Goal: Task Accomplishment & Management: Use online tool/utility

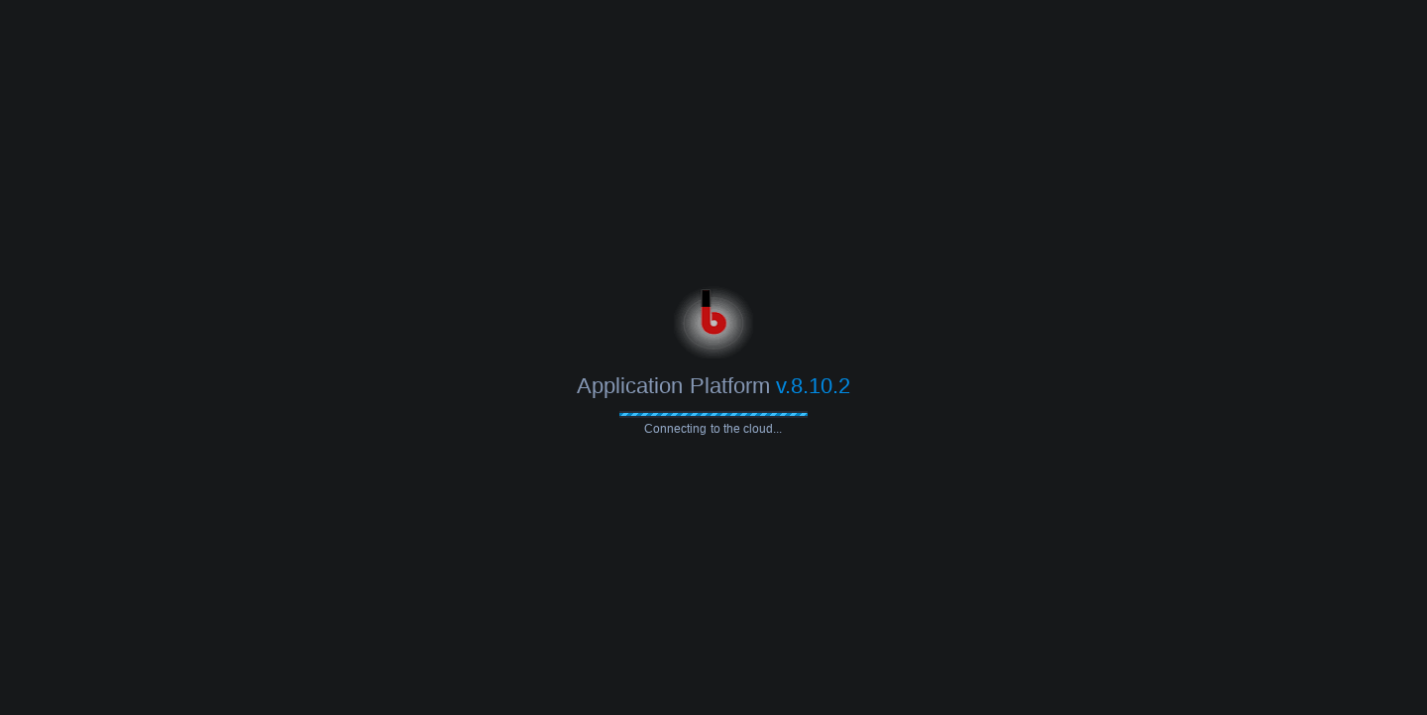
click at [508, 166] on body "Application Platform v.8.10.2 Connecting to the cloud..." at bounding box center [713, 357] width 1427 height 715
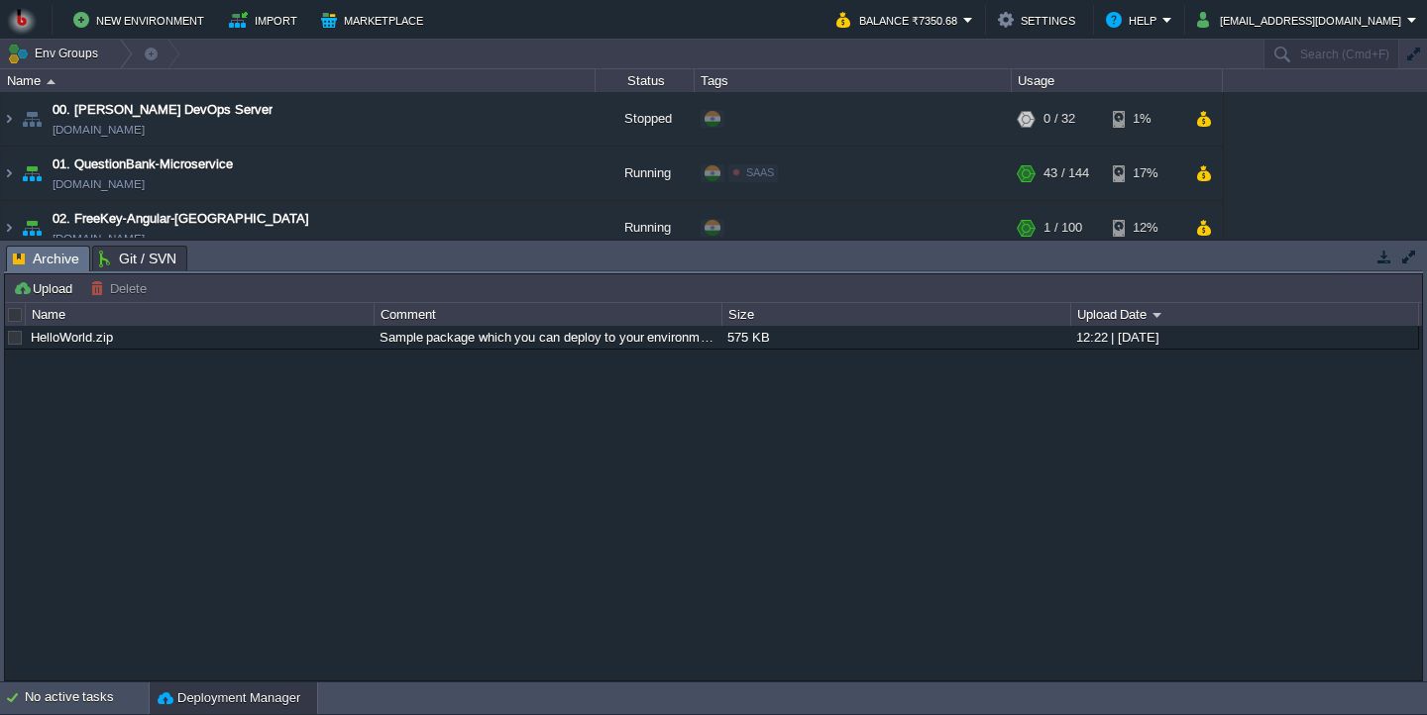
click at [1381, 251] on button "button" at bounding box center [1384, 257] width 18 height 18
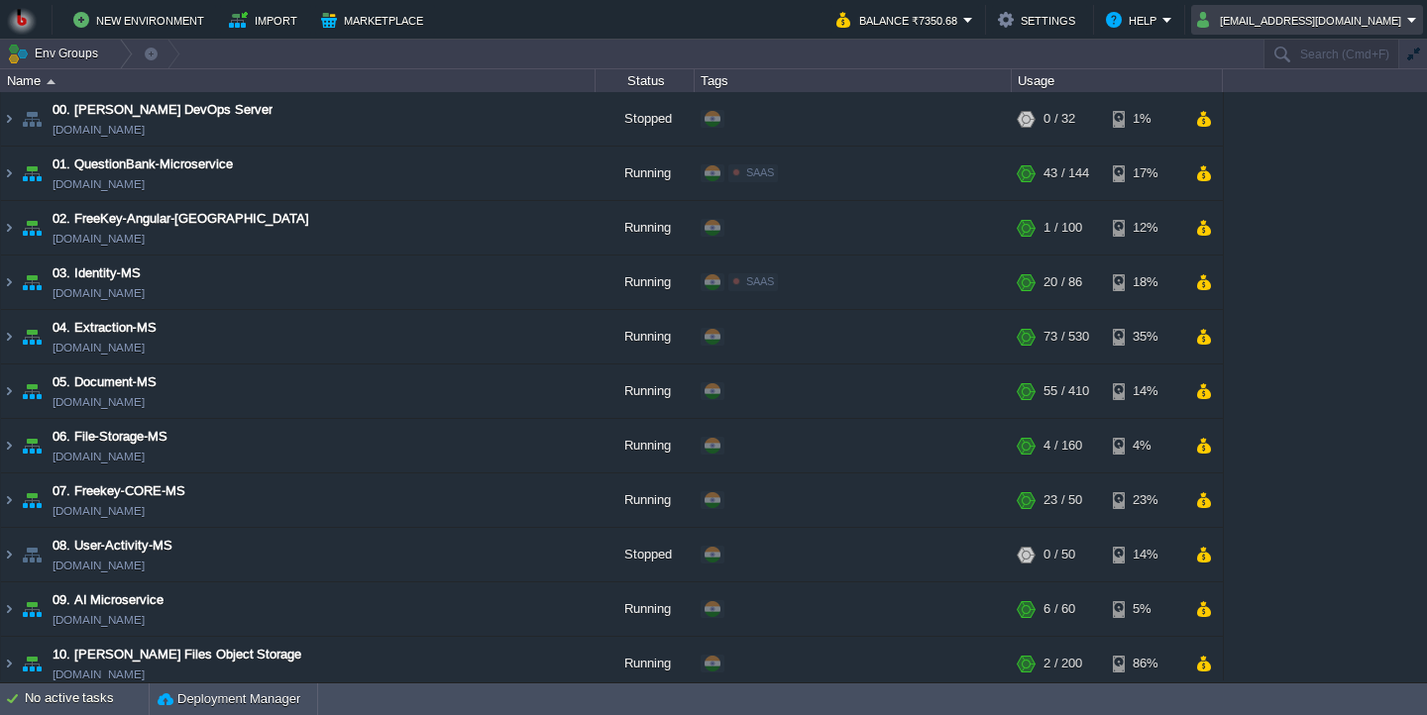
click at [1255, 20] on button "[EMAIL_ADDRESS][DOMAIN_NAME]" at bounding box center [1302, 20] width 210 height 24
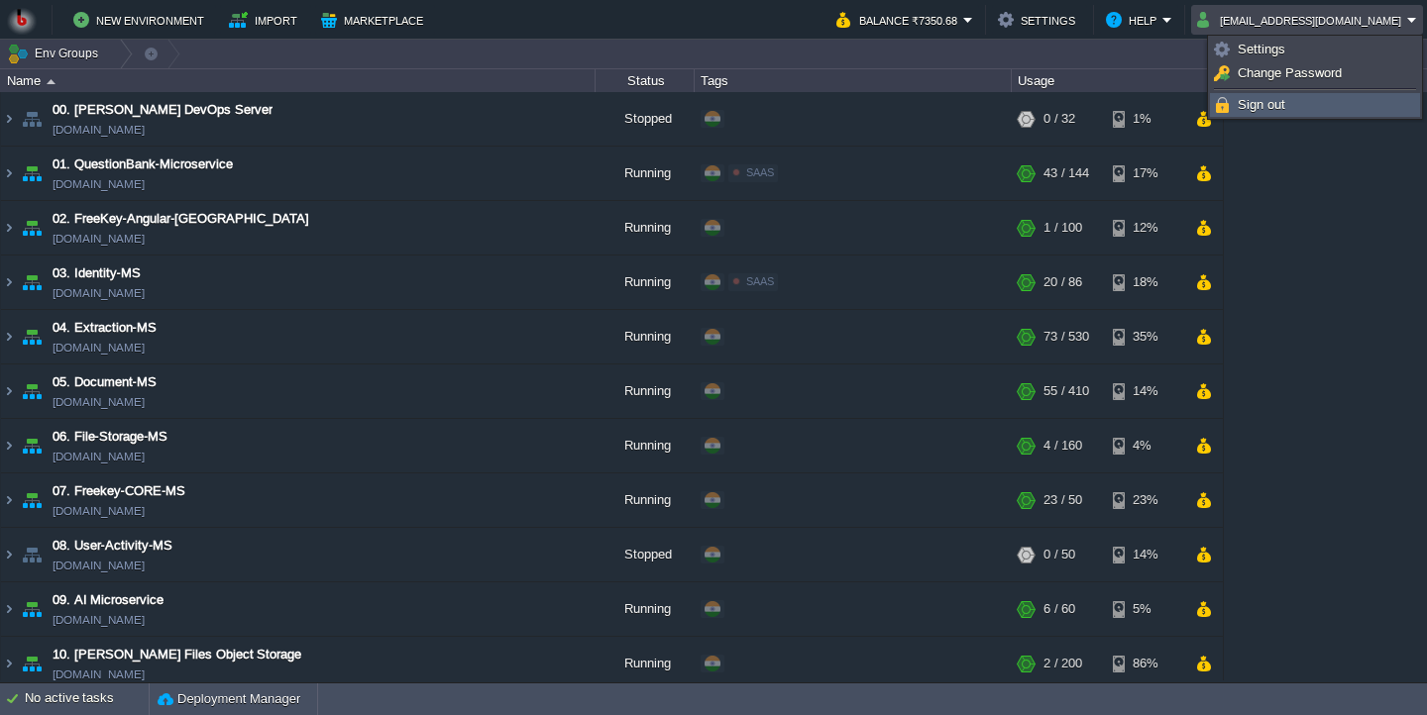
click at [1256, 102] on span "Sign out" at bounding box center [1262, 104] width 48 height 15
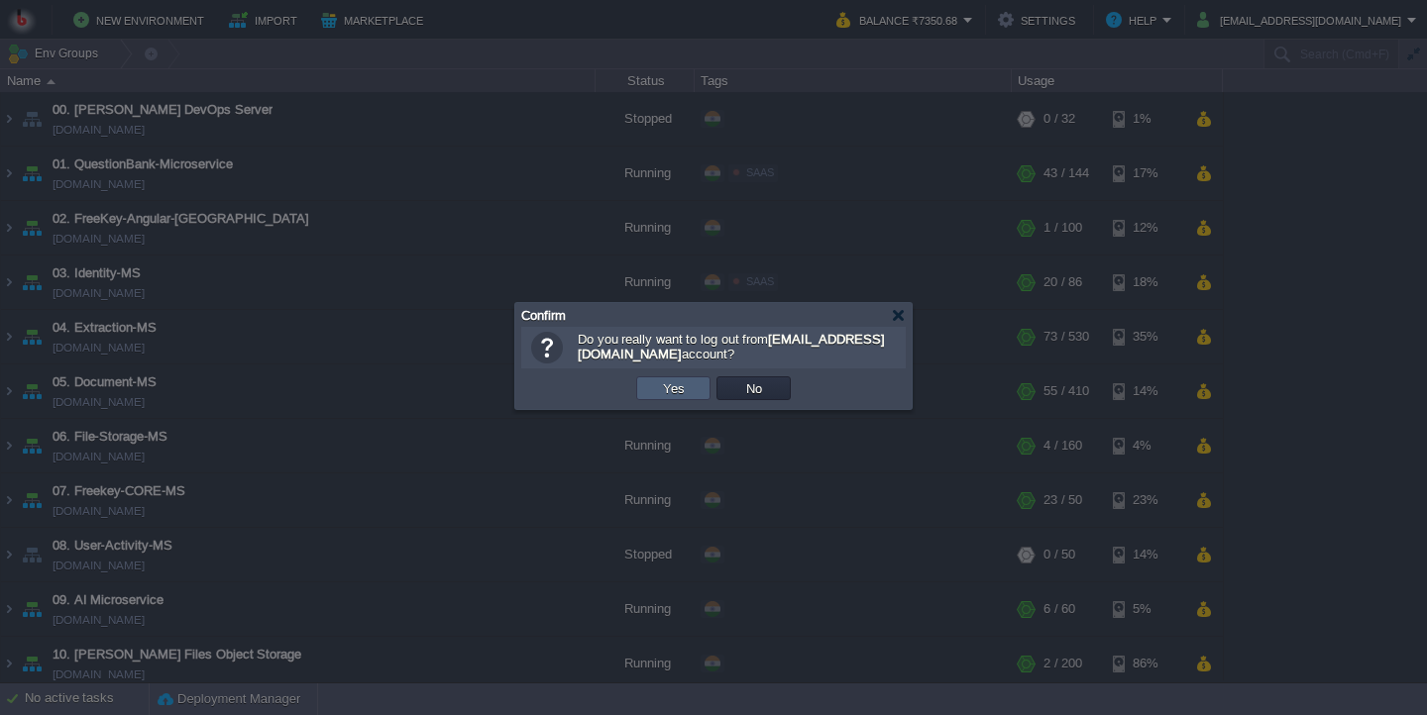
click at [668, 397] on button "Yes" at bounding box center [674, 389] width 34 height 18
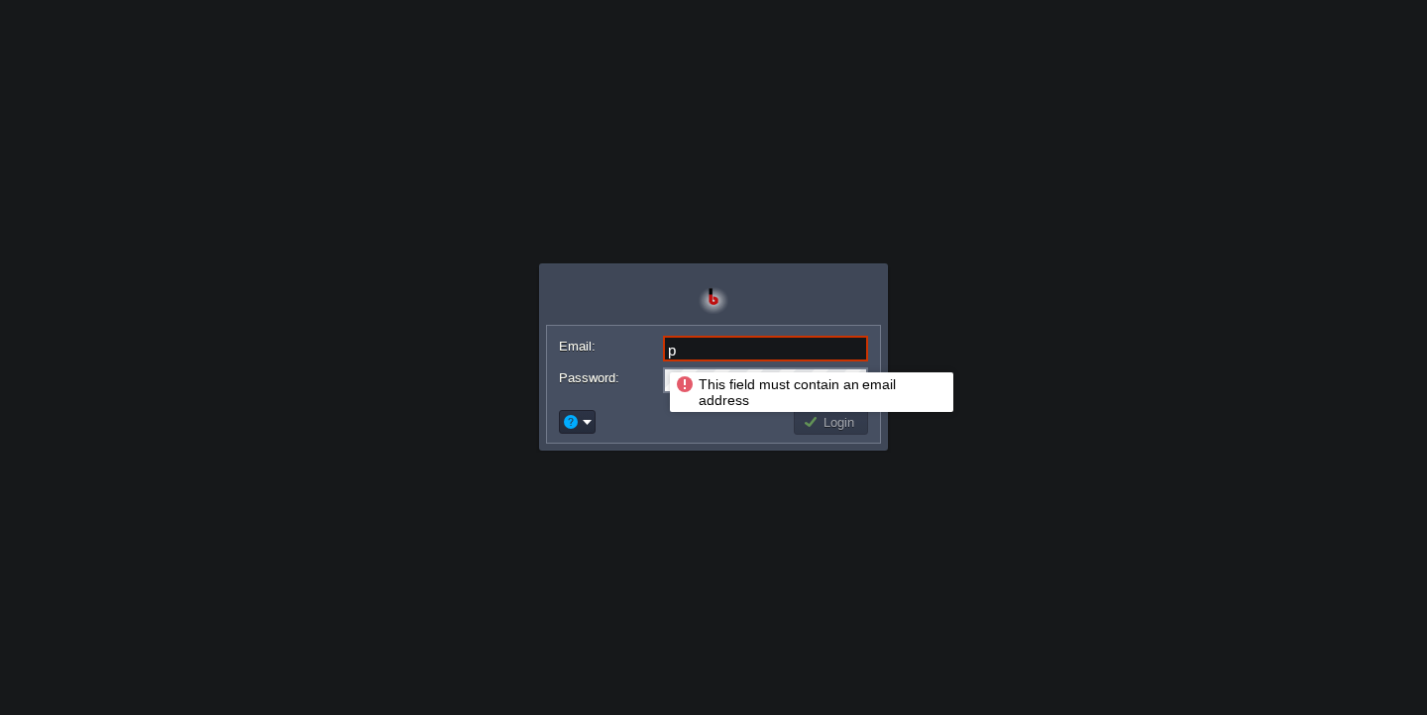
drag, startPoint x: 706, startPoint y: 355, endPoint x: 633, endPoint y: 355, distance: 72.3
click at [663, 355] on input "p" at bounding box center [765, 349] width 205 height 26
type input "t"
paste input "tak.praveen@gmail.com"
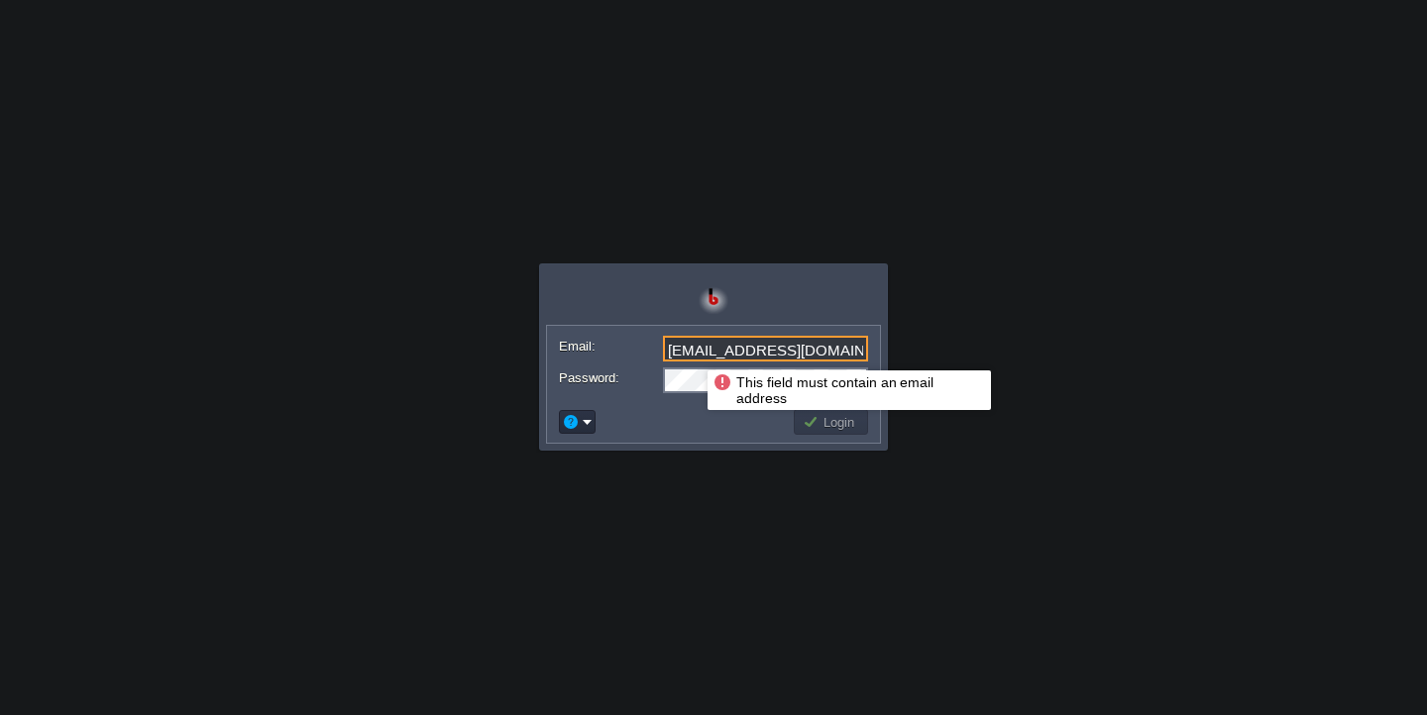
type input "tak.praveen@gmail.com"
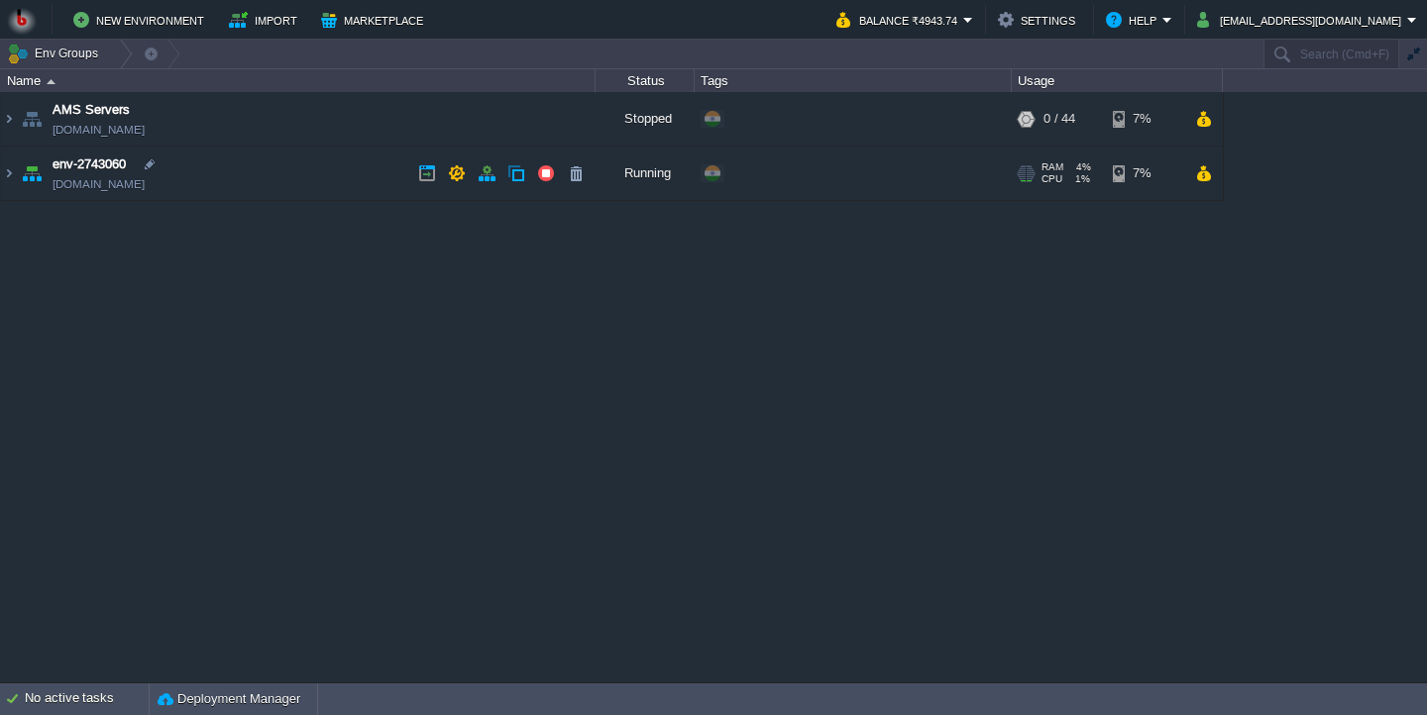
click at [324, 187] on td "env-2743060 env-2743060.in1.bitss.cloud" at bounding box center [298, 174] width 595 height 55
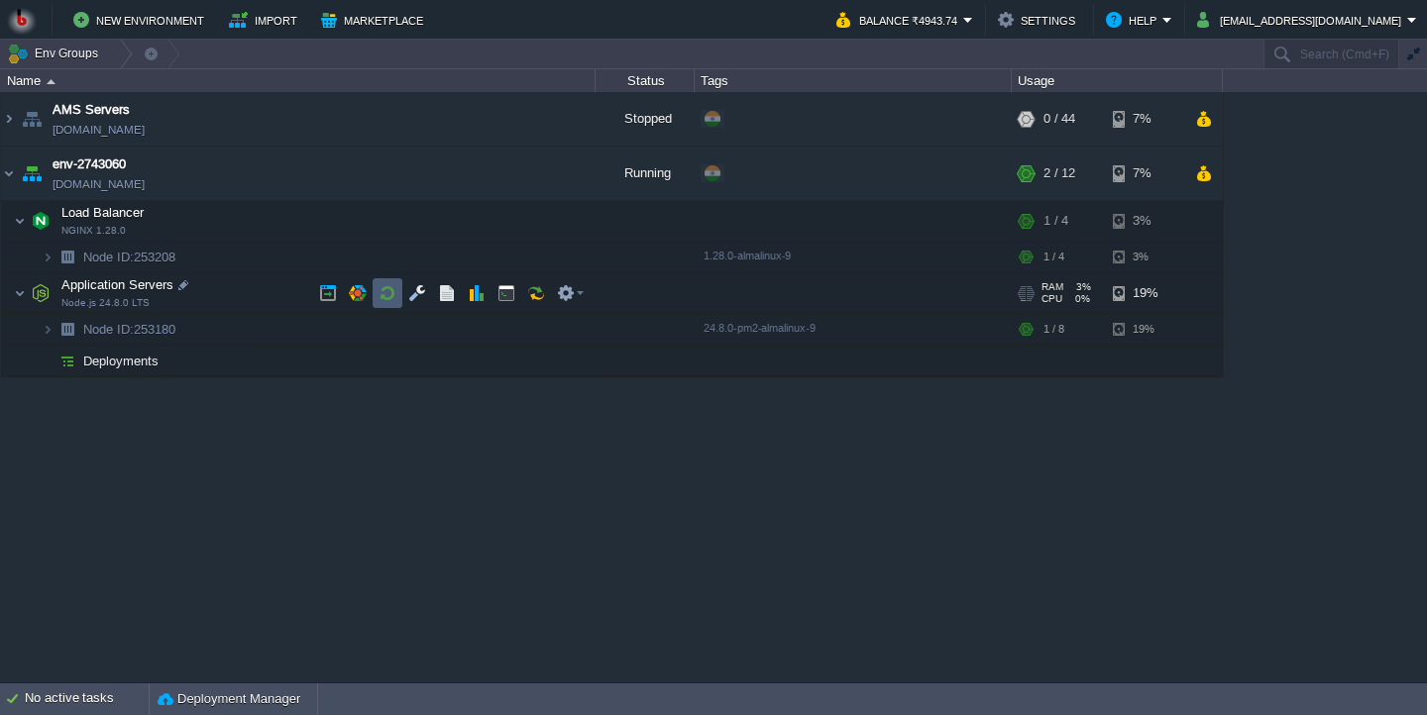
click at [396, 300] on button "button" at bounding box center [388, 293] width 18 height 18
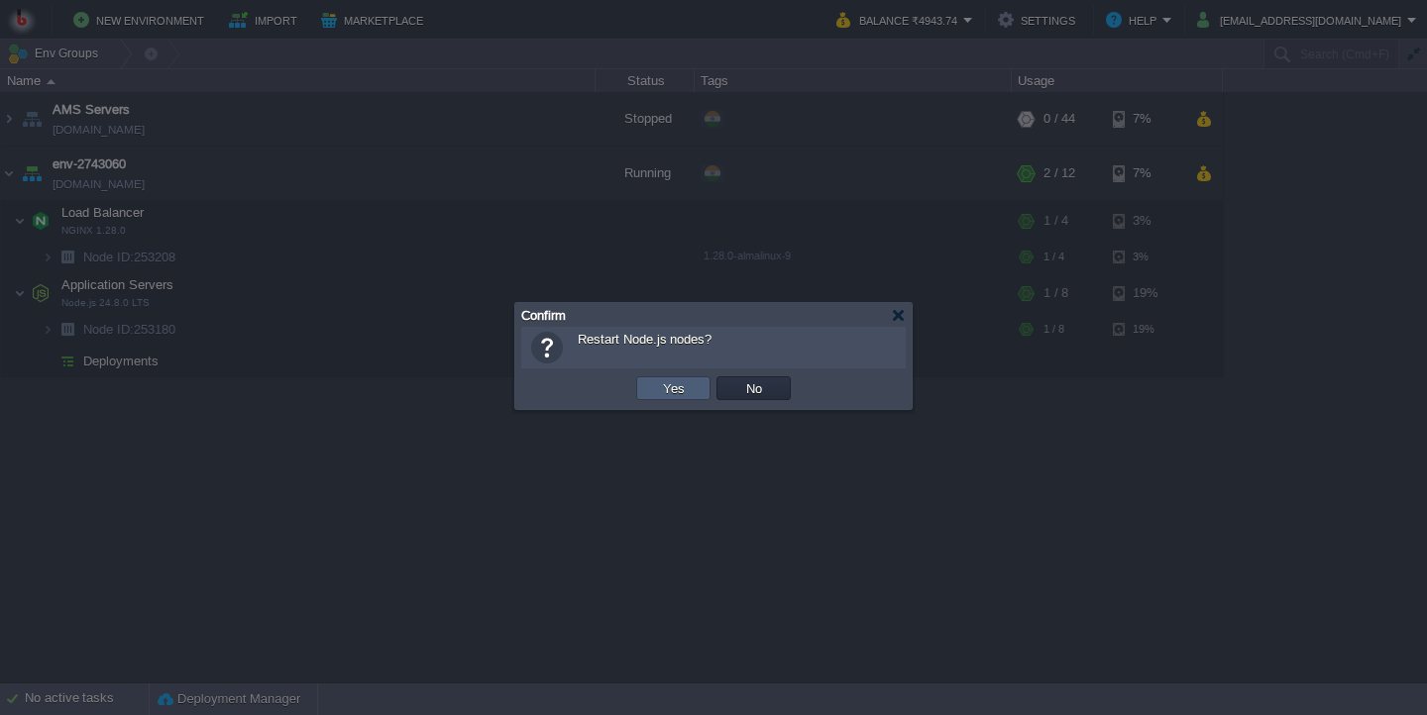
click at [662, 400] on td "Yes" at bounding box center [673, 389] width 74 height 24
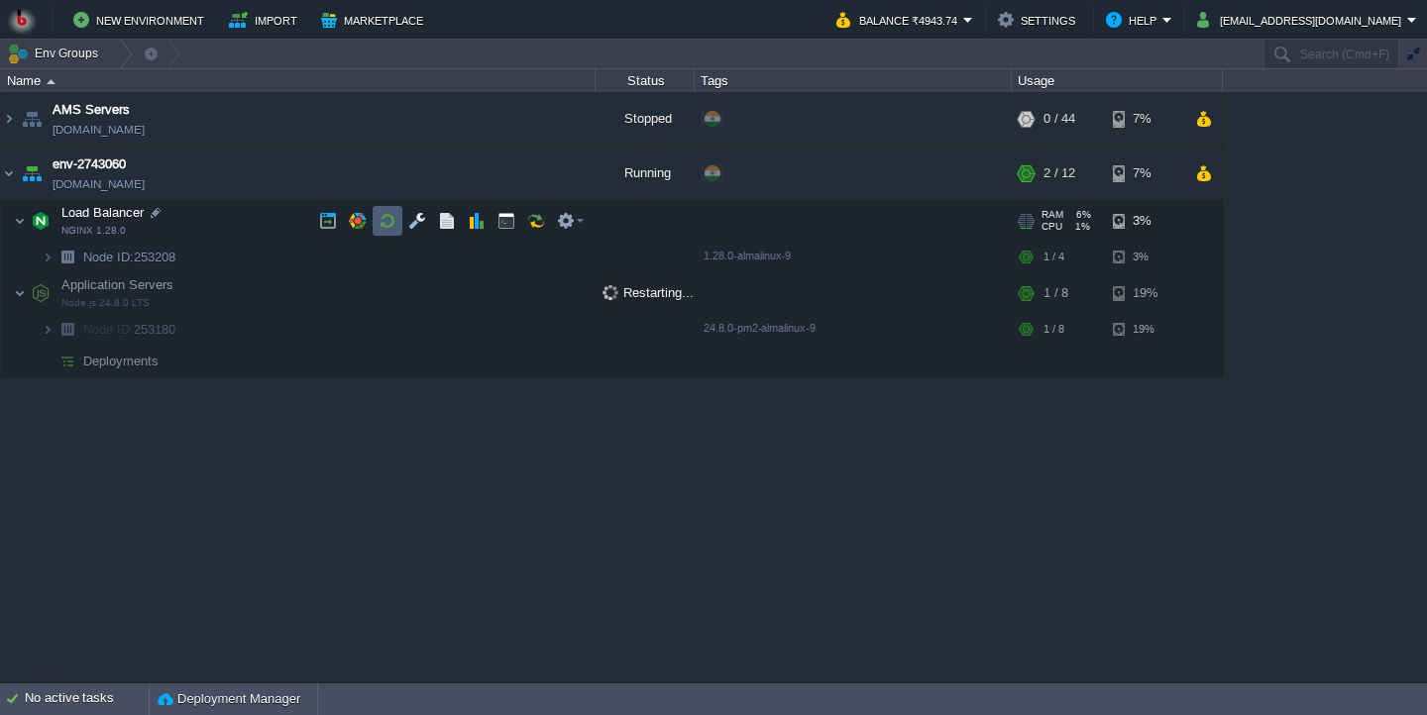
click at [383, 228] on button "button" at bounding box center [388, 221] width 18 height 18
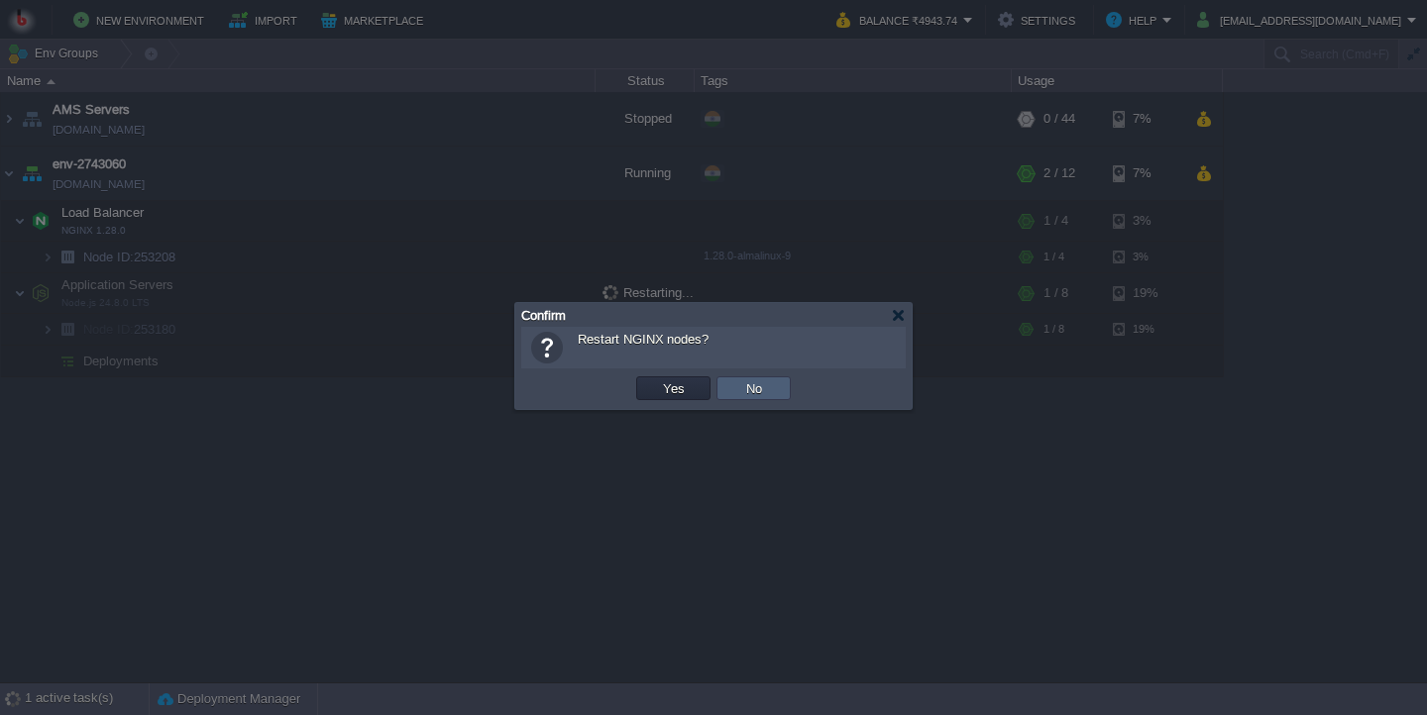
click at [731, 387] on td "No" at bounding box center [753, 389] width 74 height 24
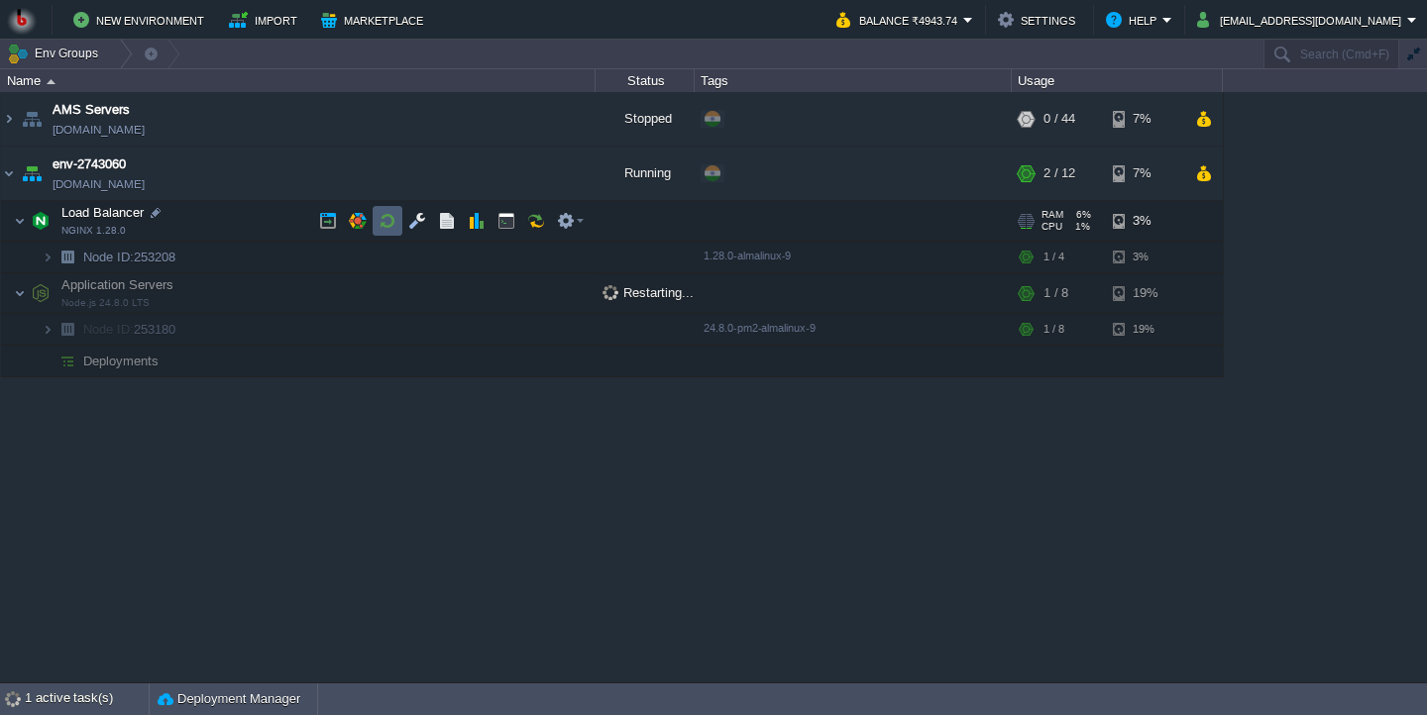
click at [386, 222] on button "button" at bounding box center [388, 221] width 18 height 18
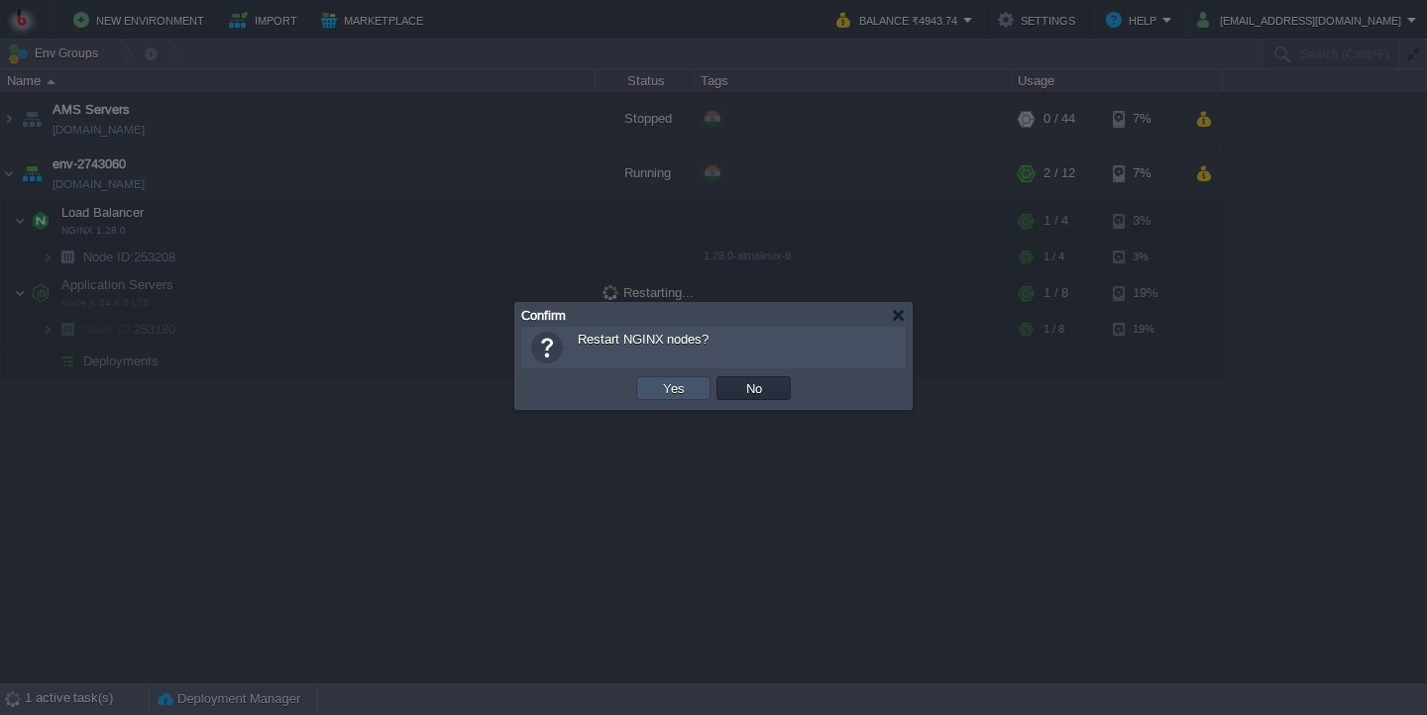
click at [674, 395] on button "Yes" at bounding box center [674, 389] width 34 height 18
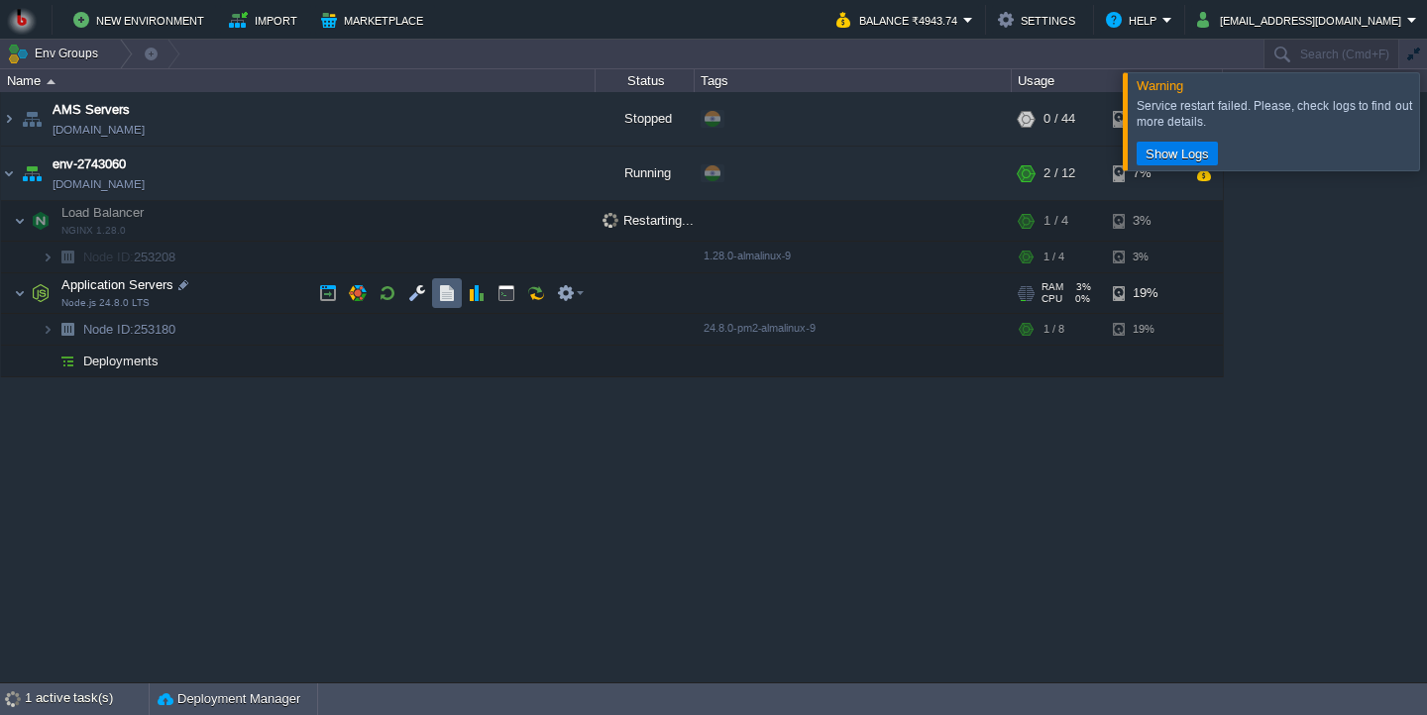
click at [433, 297] on td at bounding box center [447, 293] width 30 height 30
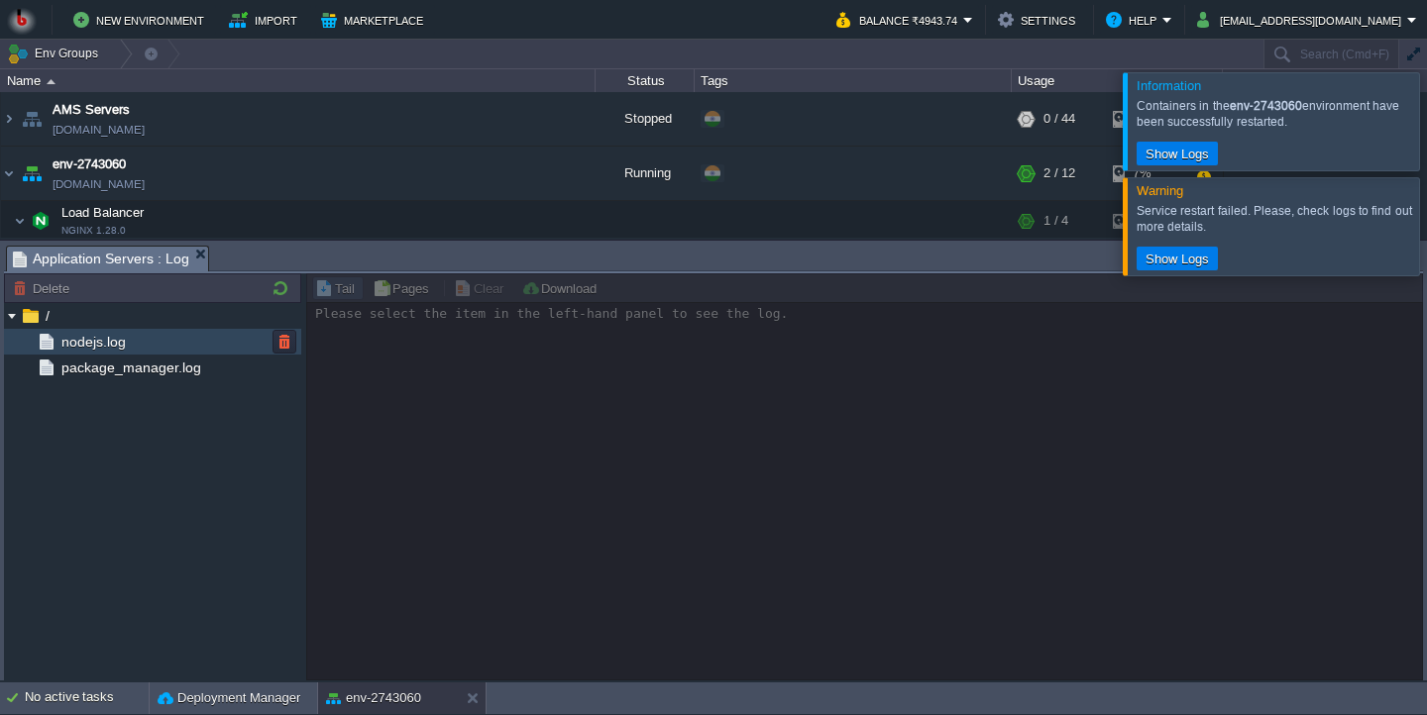
click at [117, 349] on span "nodejs.log" at bounding box center [92, 342] width 71 height 18
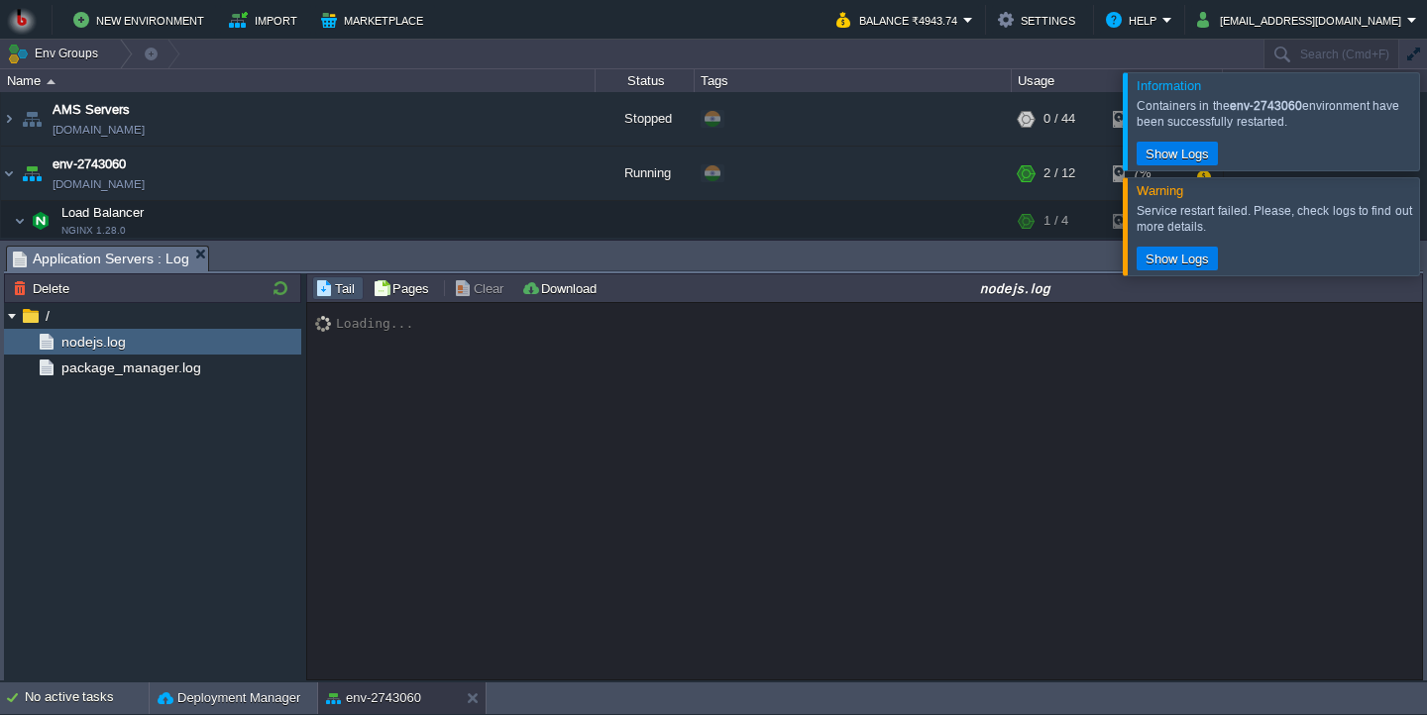
click at [588, 347] on div "Loading..." at bounding box center [864, 491] width 1115 height 377
click at [744, 459] on div "Loading..." at bounding box center [864, 491] width 1115 height 377
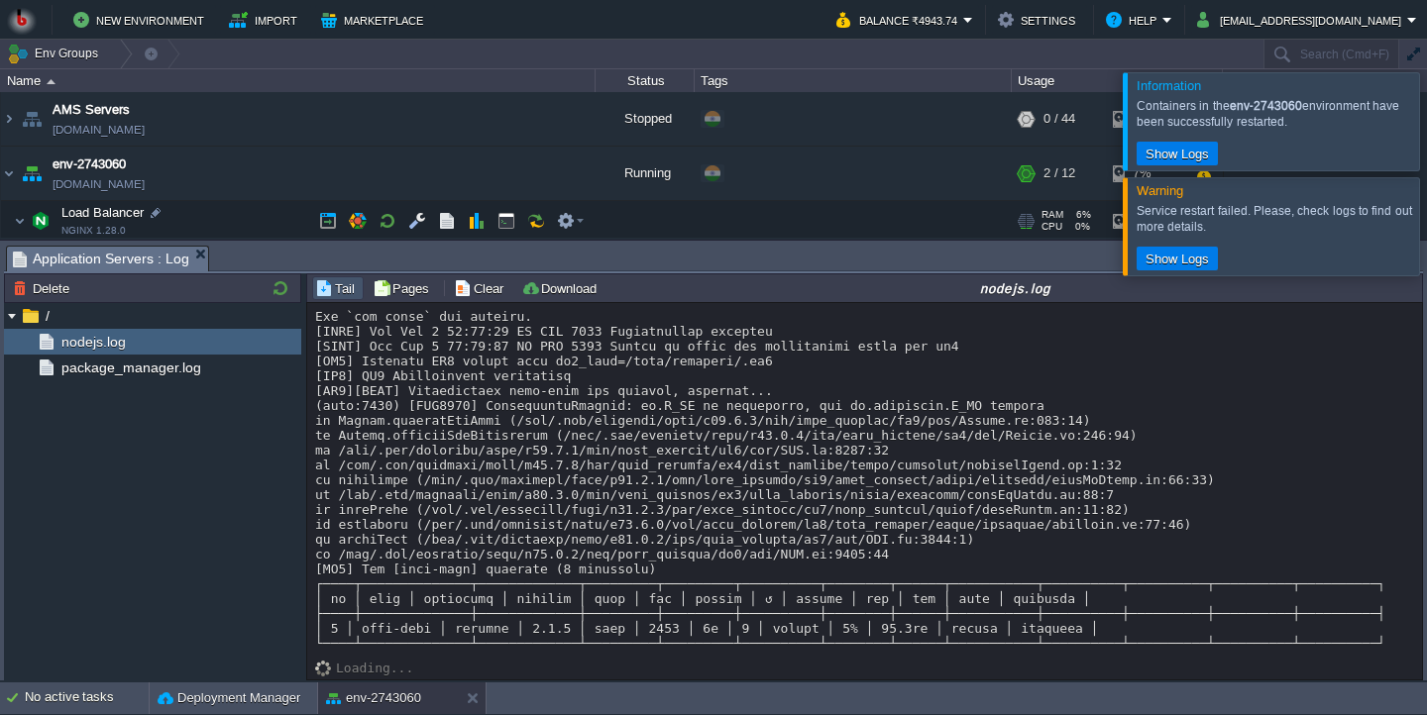
scroll to position [140, 0]
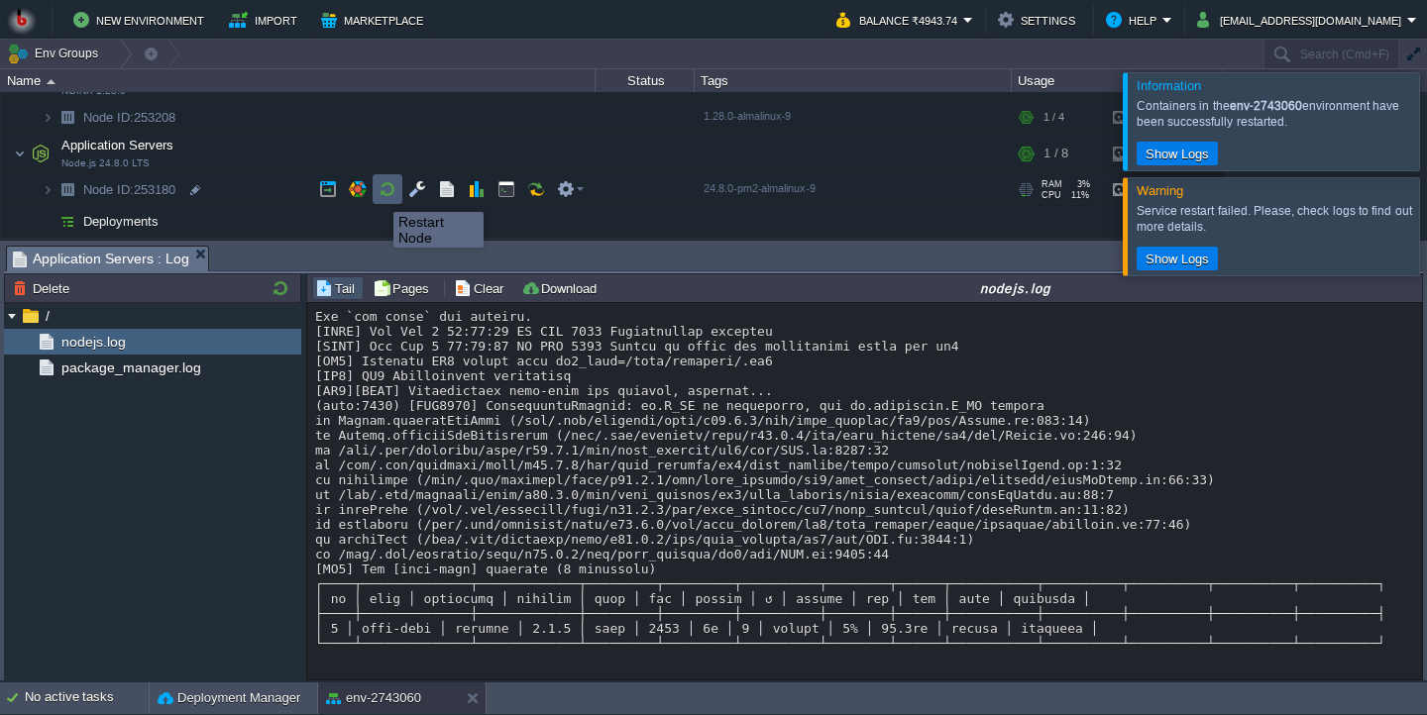
click at [386, 194] on button "button" at bounding box center [388, 189] width 18 height 18
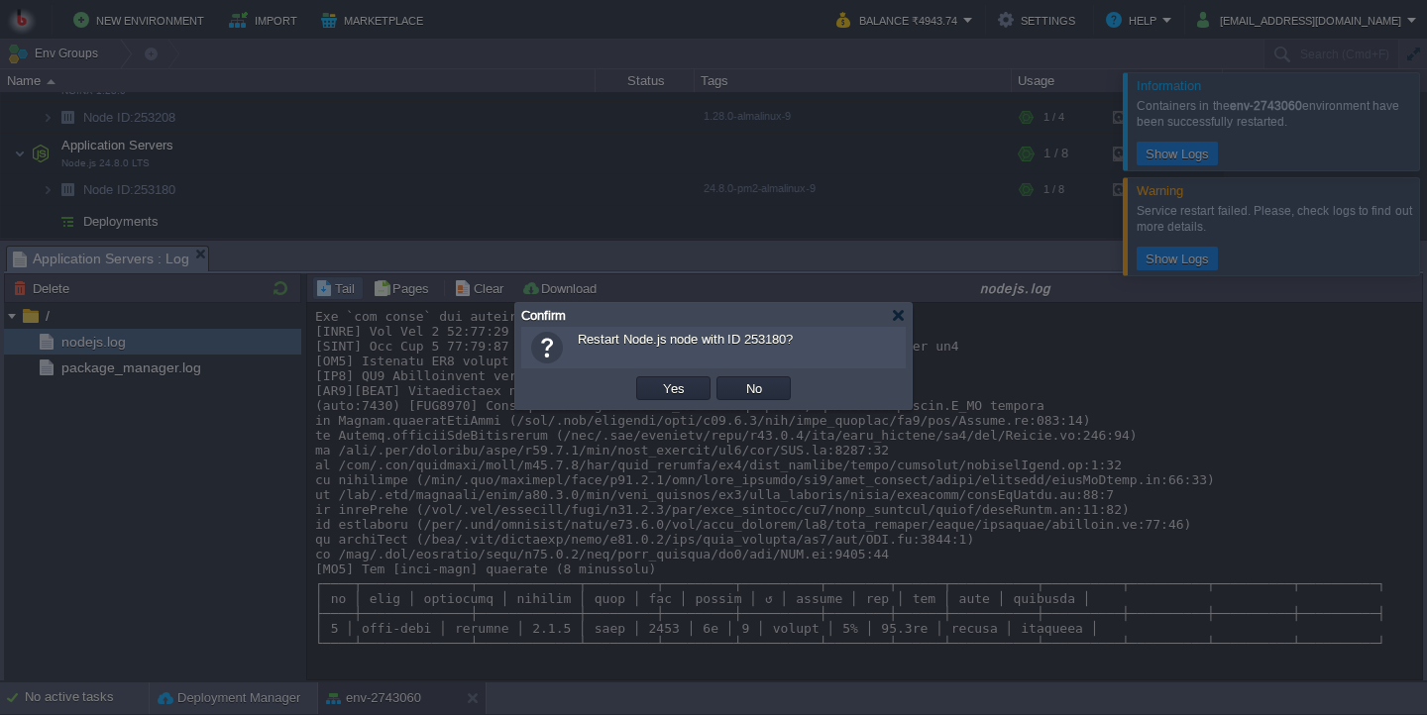
click at [664, 400] on td "Yes" at bounding box center [673, 389] width 74 height 24
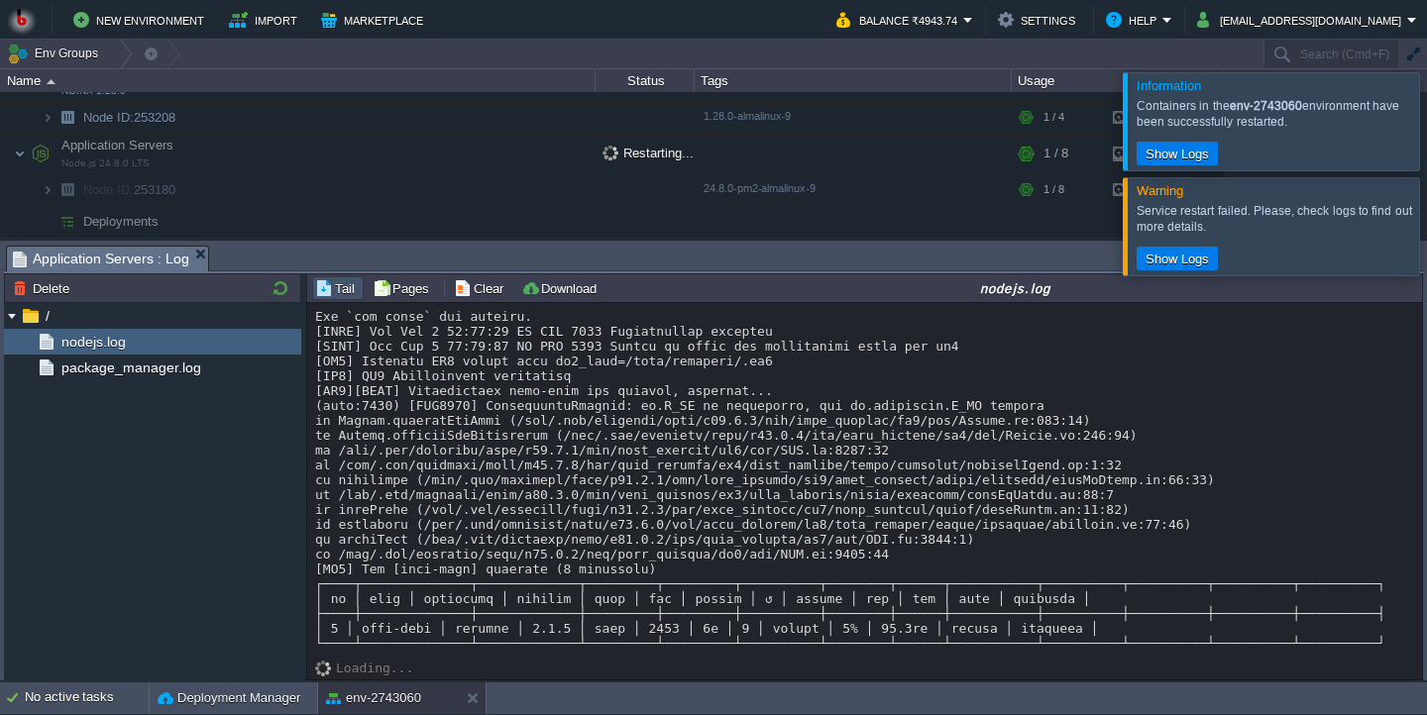
scroll to position [5696, 0]
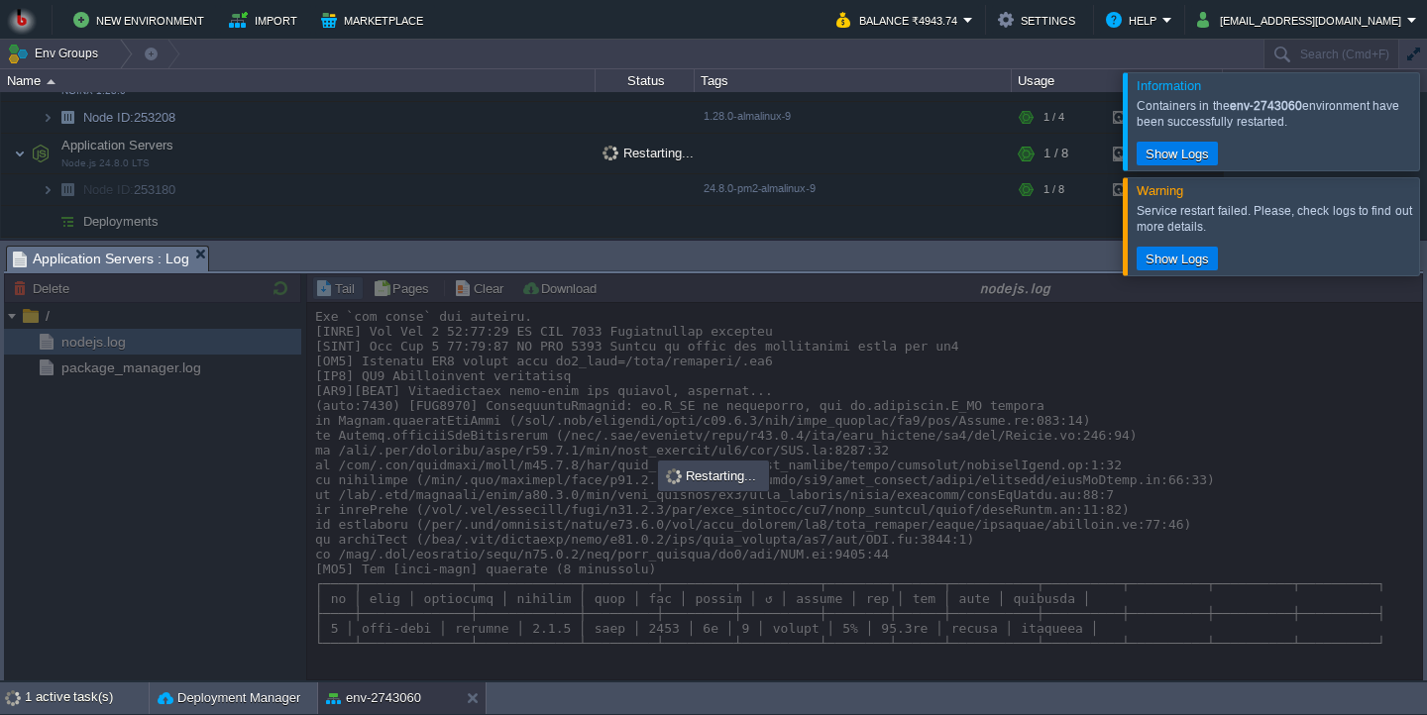
click at [1426, 233] on div at bounding box center [1451, 225] width 0 height 97
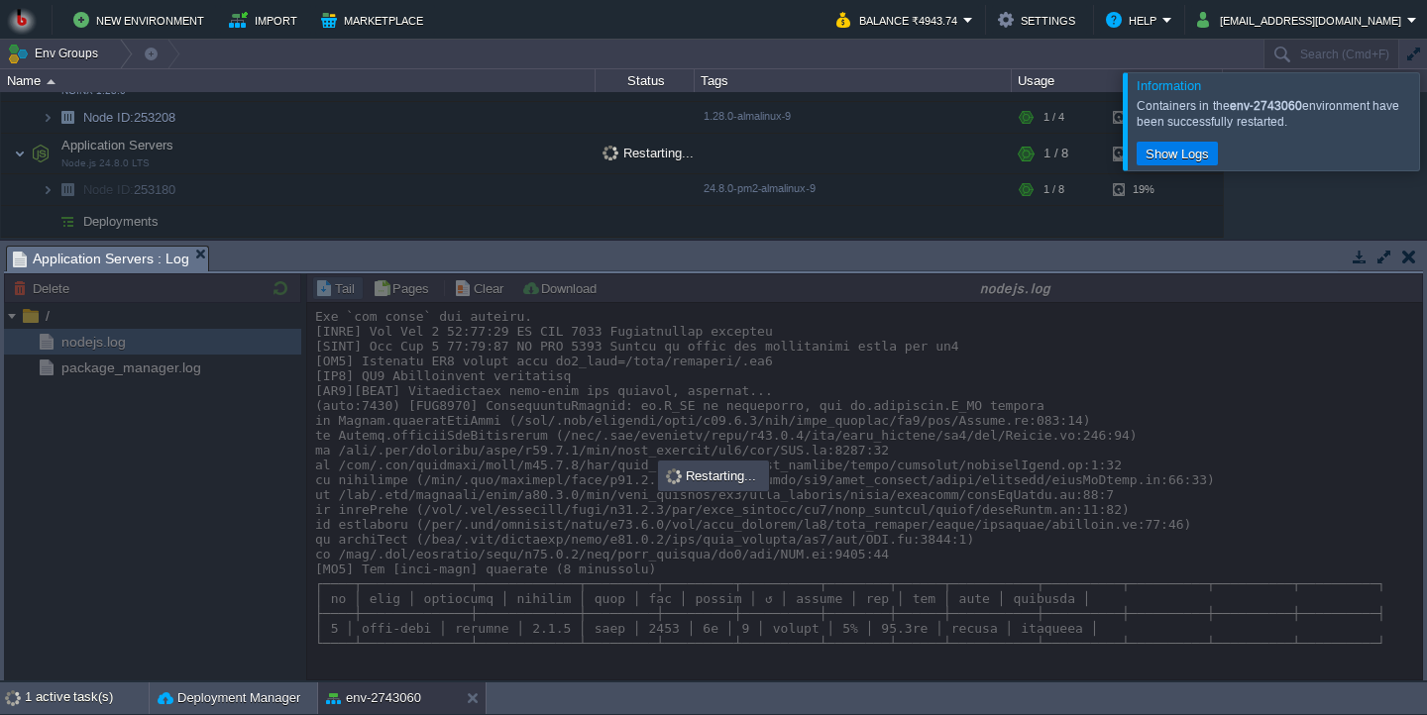
click at [1426, 93] on div at bounding box center [1451, 120] width 0 height 97
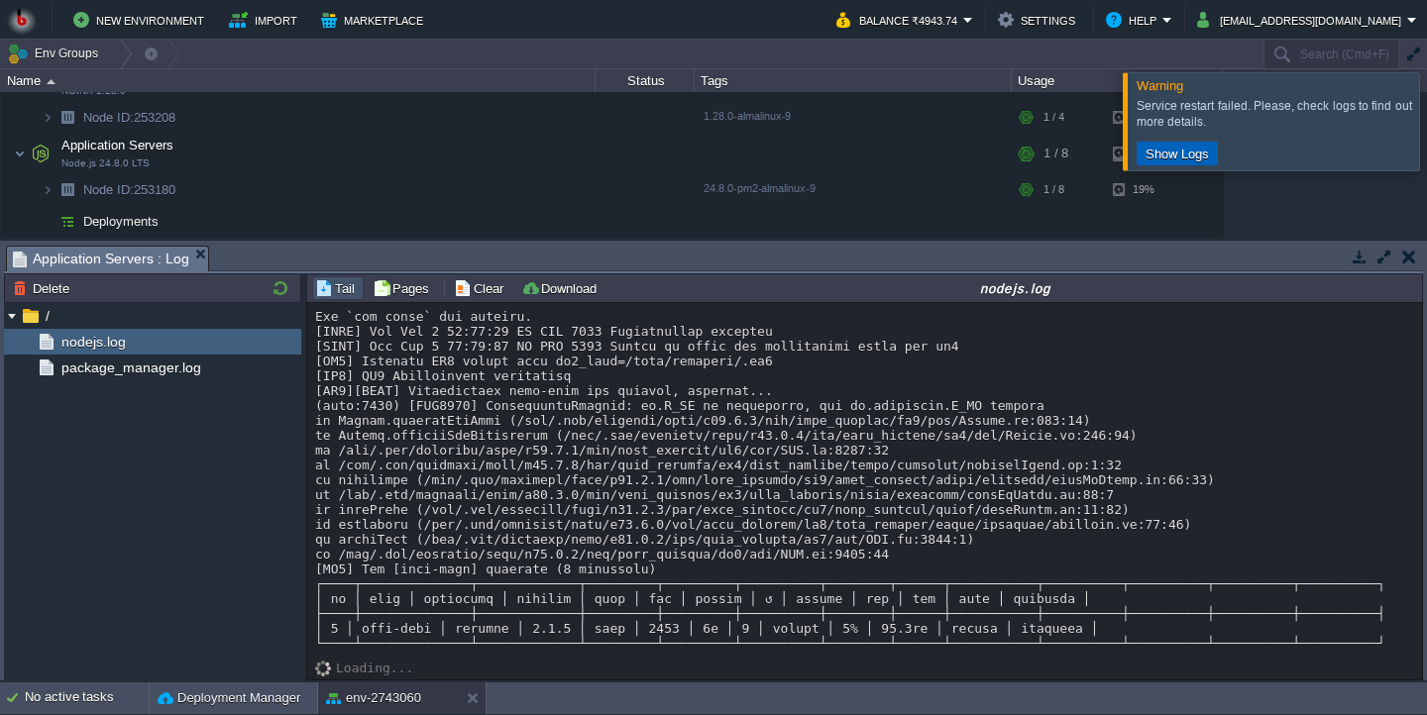
click at [1192, 154] on button "Show Logs" at bounding box center [1177, 154] width 75 height 18
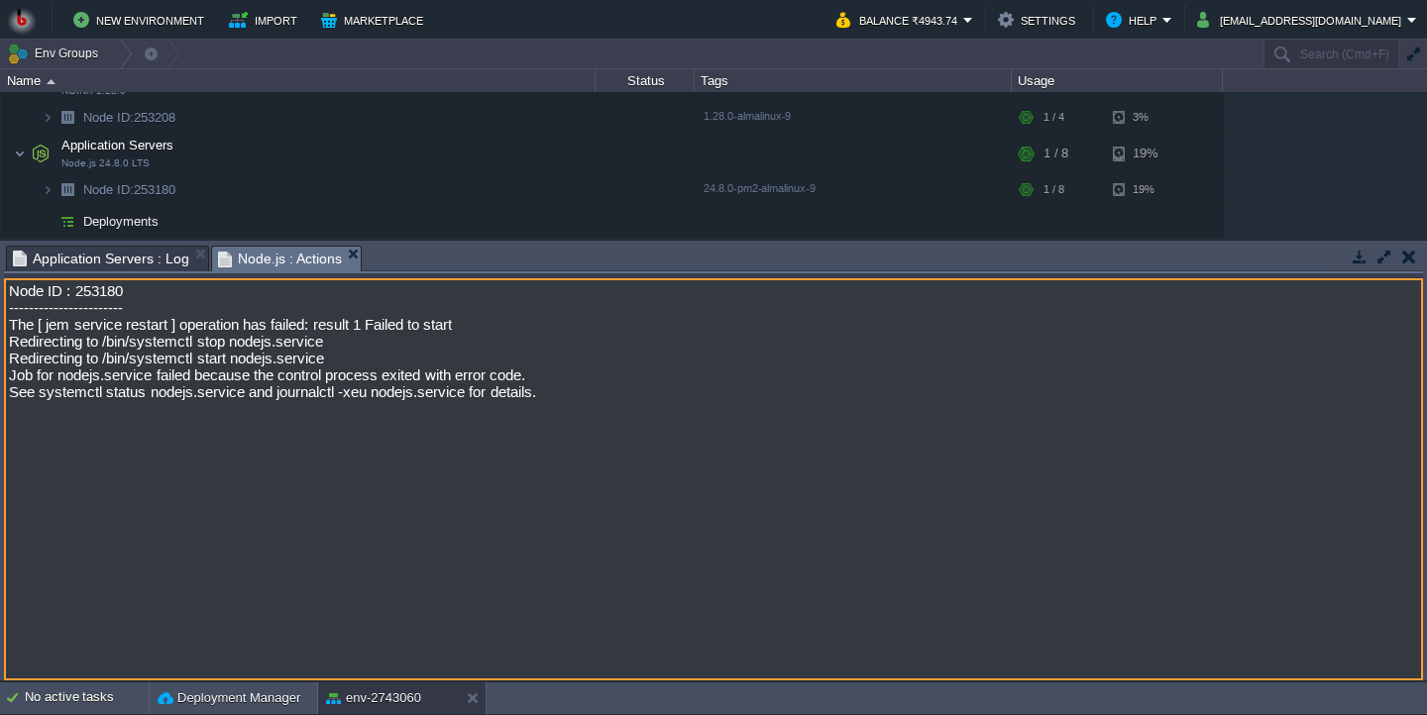
drag, startPoint x: 39, startPoint y: 411, endPoint x: 244, endPoint y: 412, distance: 205.1
click at [244, 412] on textarea "Node ID : 253180 ----------------------- The [ jem service restart ] operation …" at bounding box center [713, 479] width 1419 height 402
click at [500, 196] on button "button" at bounding box center [506, 189] width 18 height 18
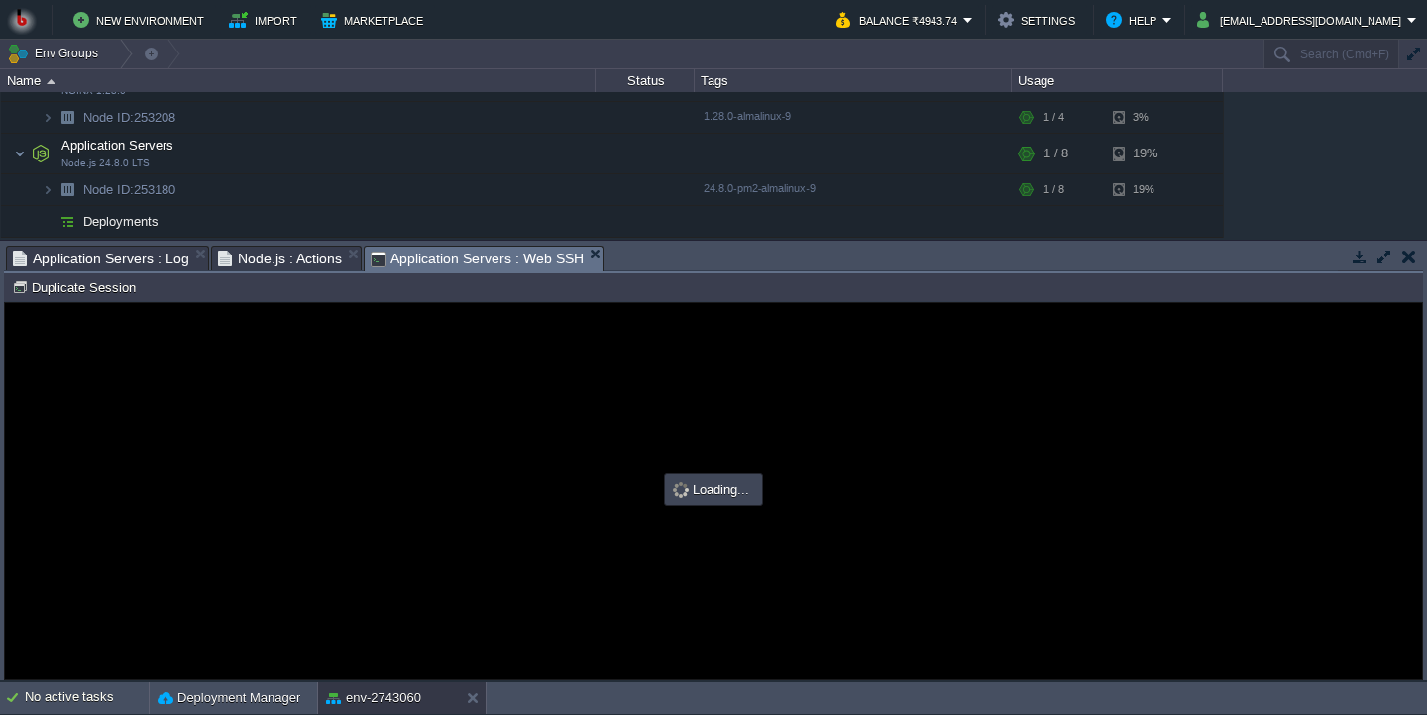
click at [475, 481] on div at bounding box center [713, 491] width 1417 height 377
click at [384, 462] on div at bounding box center [713, 491] width 1417 height 377
click at [657, 253] on body "New Environment Import Marketplace Bonus ₹0.00 Upgrade Account Balance ₹4943.74…" at bounding box center [713, 357] width 1427 height 715
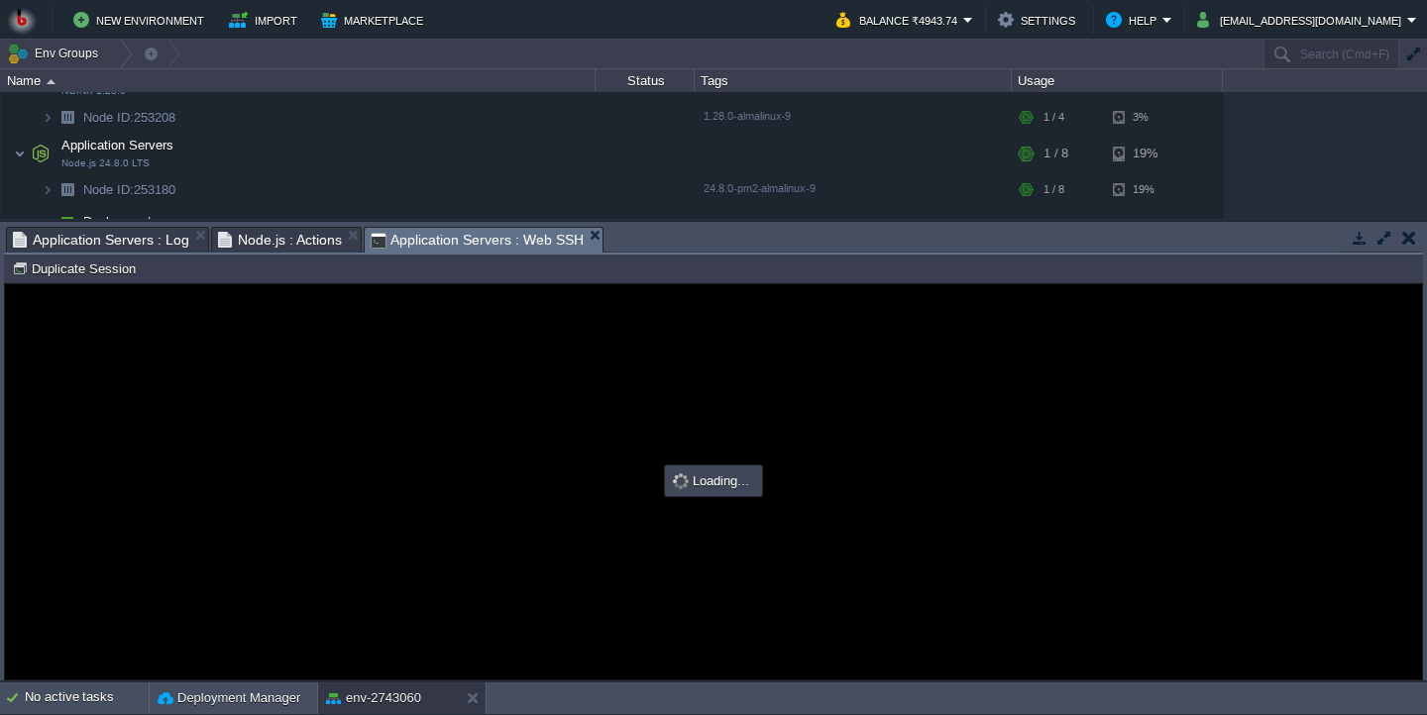
click at [548, 335] on div at bounding box center [713, 481] width 1417 height 395
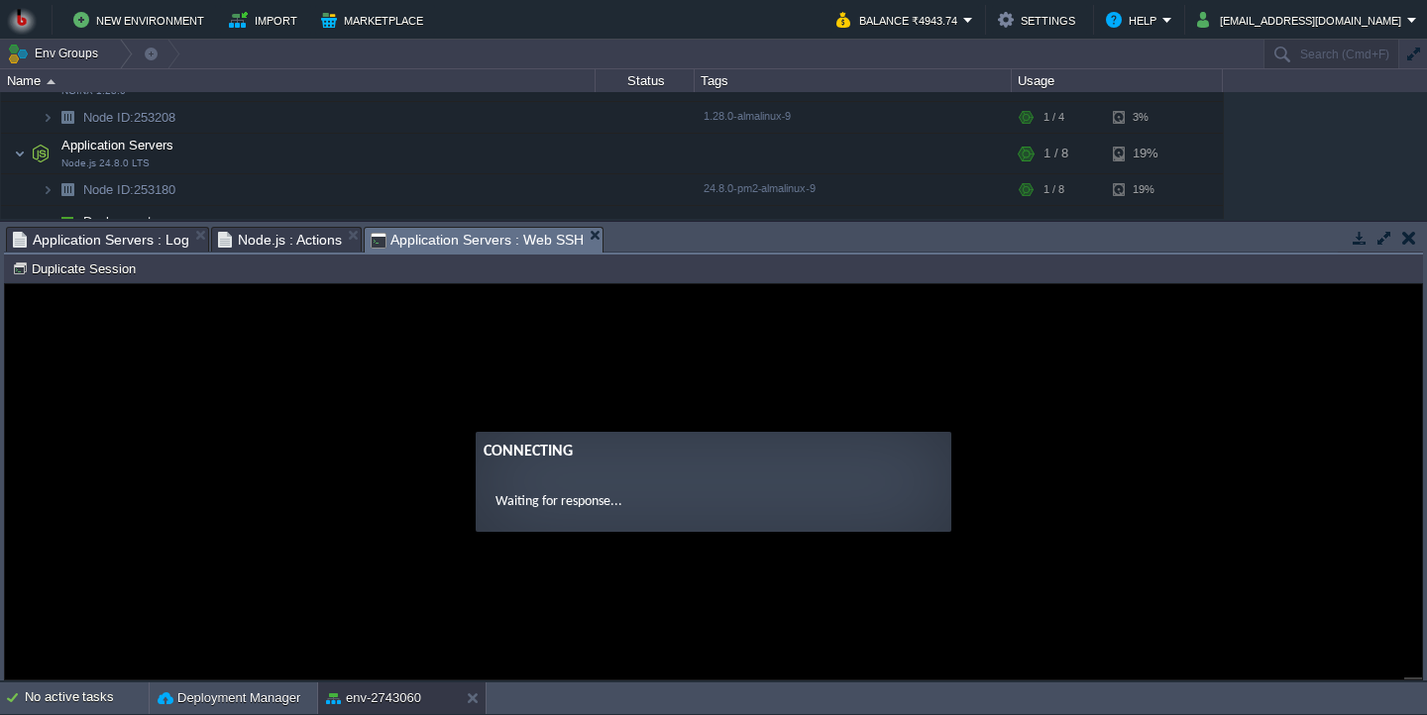
scroll to position [0, 0]
click at [366, 418] on guac-modal "Connecting Waiting for response..." at bounding box center [713, 481] width 1417 height 395
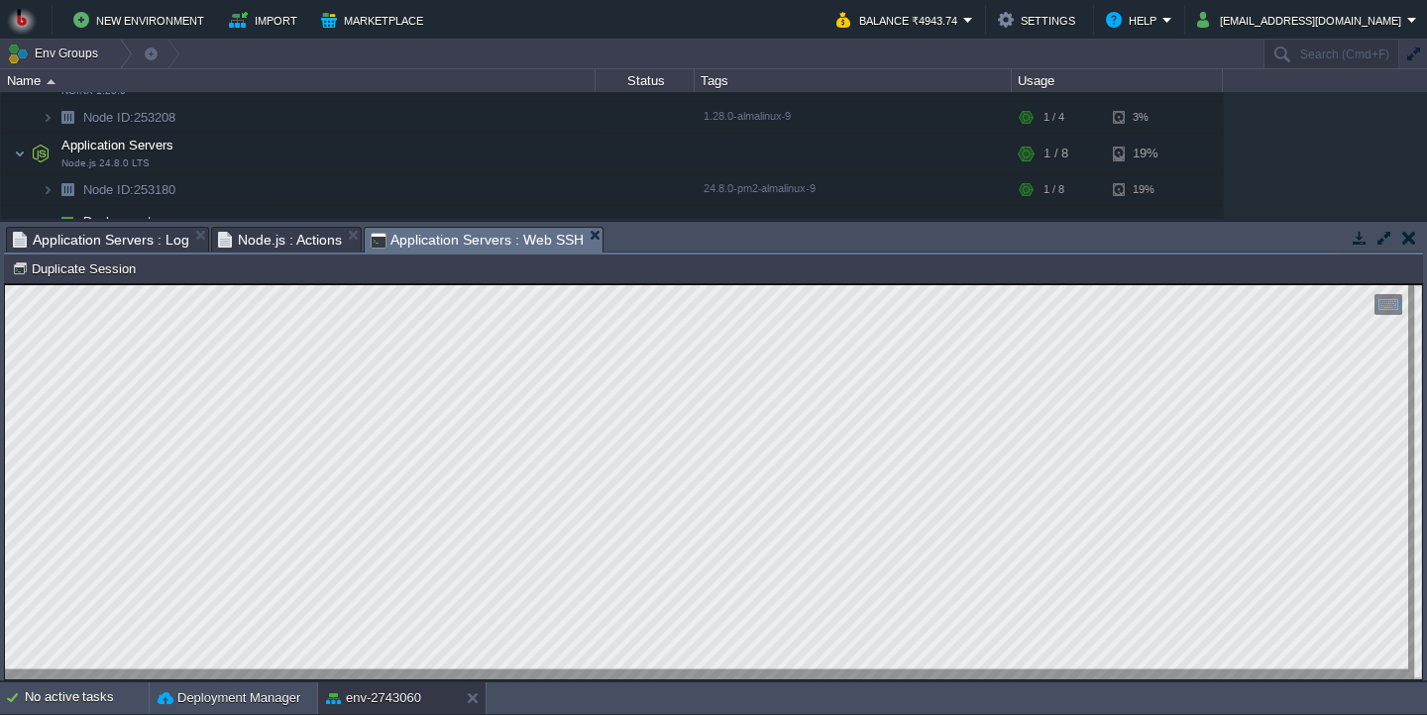
scroll to position [10, 0]
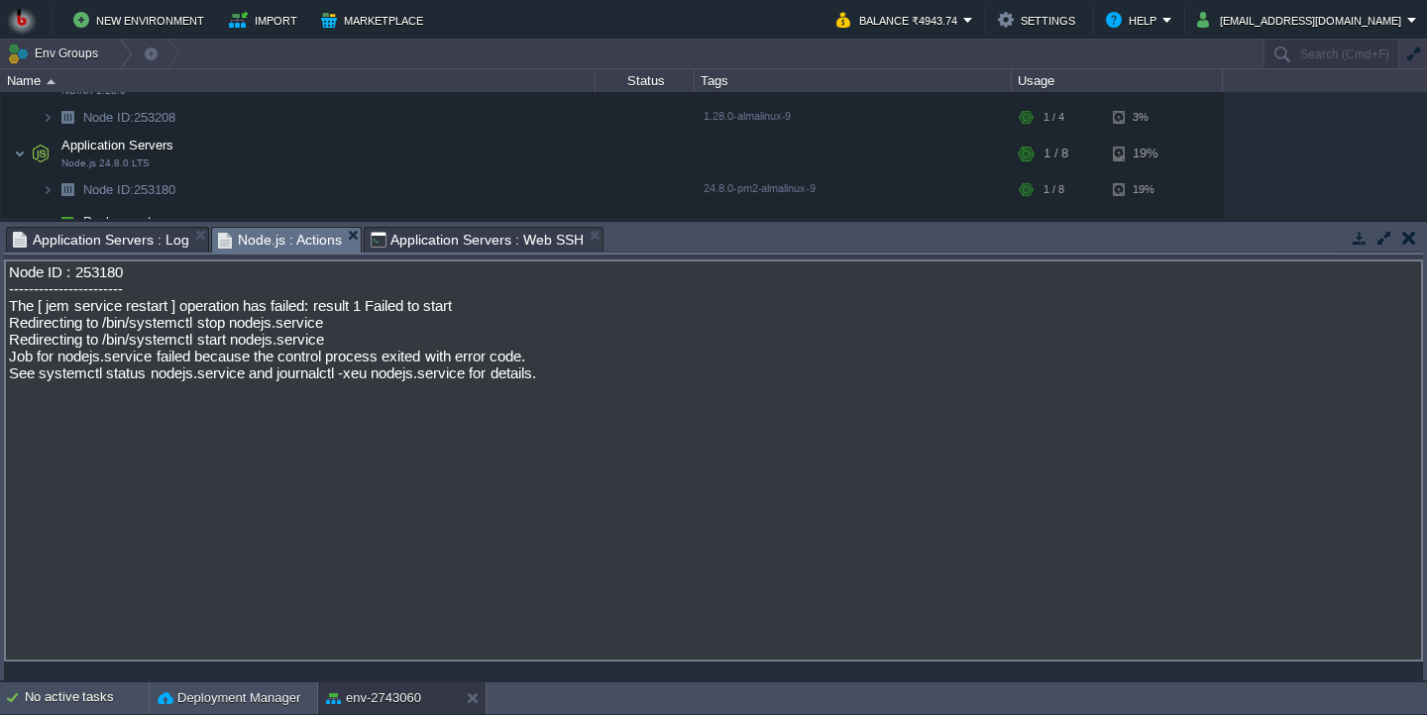
click at [286, 234] on span "Node.js : Actions" at bounding box center [280, 240] width 125 height 25
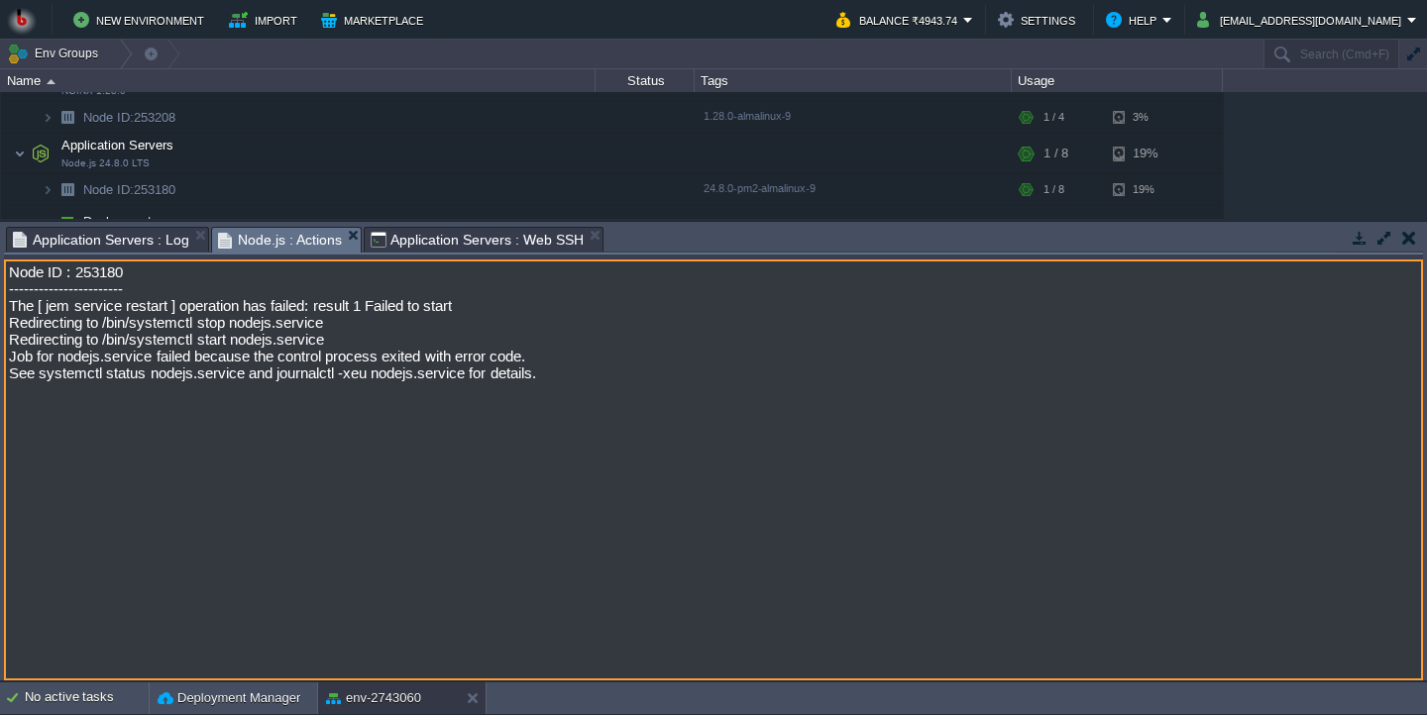
drag, startPoint x: 554, startPoint y: 386, endPoint x: 525, endPoint y: 388, distance: 28.8
click at [525, 388] on textarea "Node ID : 253180 ----------------------- The [ jem service restart ] operation …" at bounding box center [713, 470] width 1419 height 421
drag, startPoint x: 467, startPoint y: 387, endPoint x: 272, endPoint y: 388, distance: 195.2
click at [272, 388] on textarea "Node ID : 253180 ----------------------- The [ jem service restart ] operation …" at bounding box center [713, 470] width 1419 height 421
click at [446, 231] on span "Application Servers : Web SSH" at bounding box center [477, 240] width 213 height 24
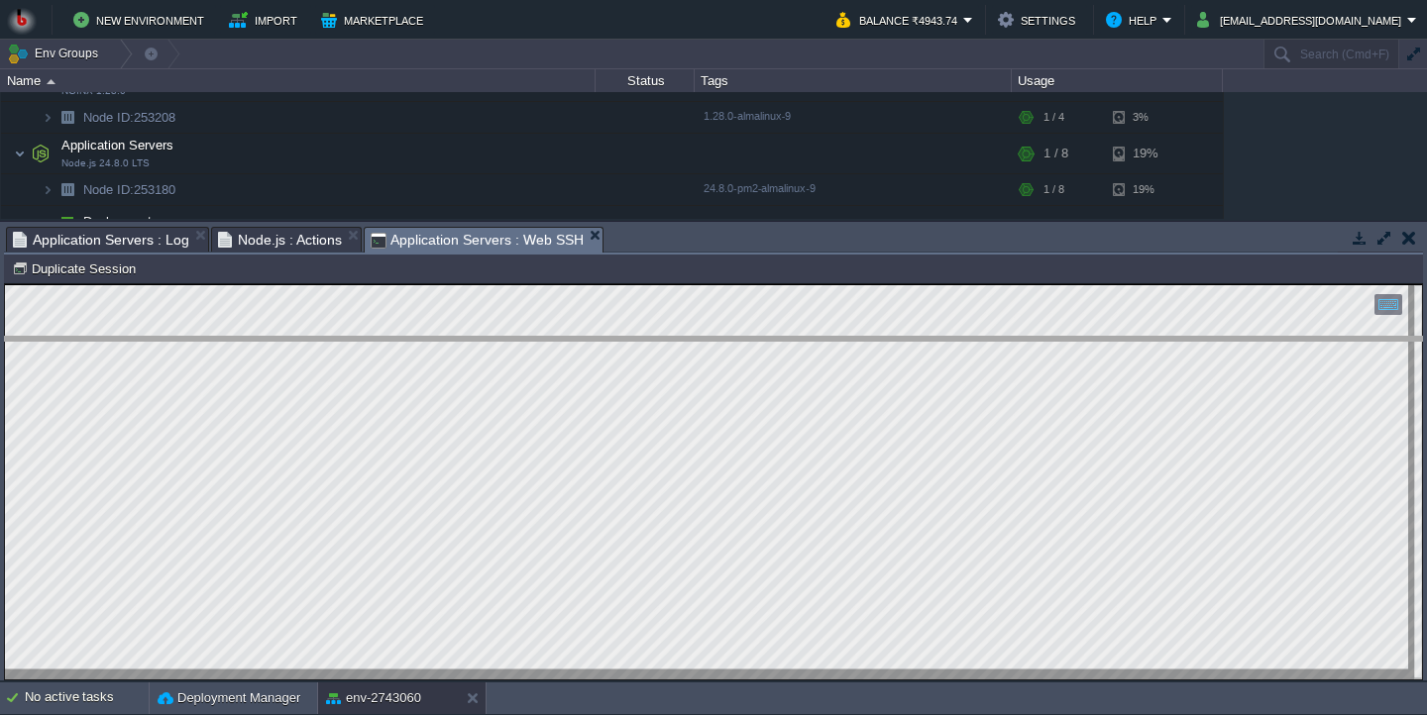
drag, startPoint x: 439, startPoint y: 236, endPoint x: 439, endPoint y: 332, distance: 96.1
click at [438, 333] on body "New Environment Import Marketplace Bonus ₹0.00 Upgrade Account Balance ₹4943.74…" at bounding box center [713, 357] width 1427 height 715
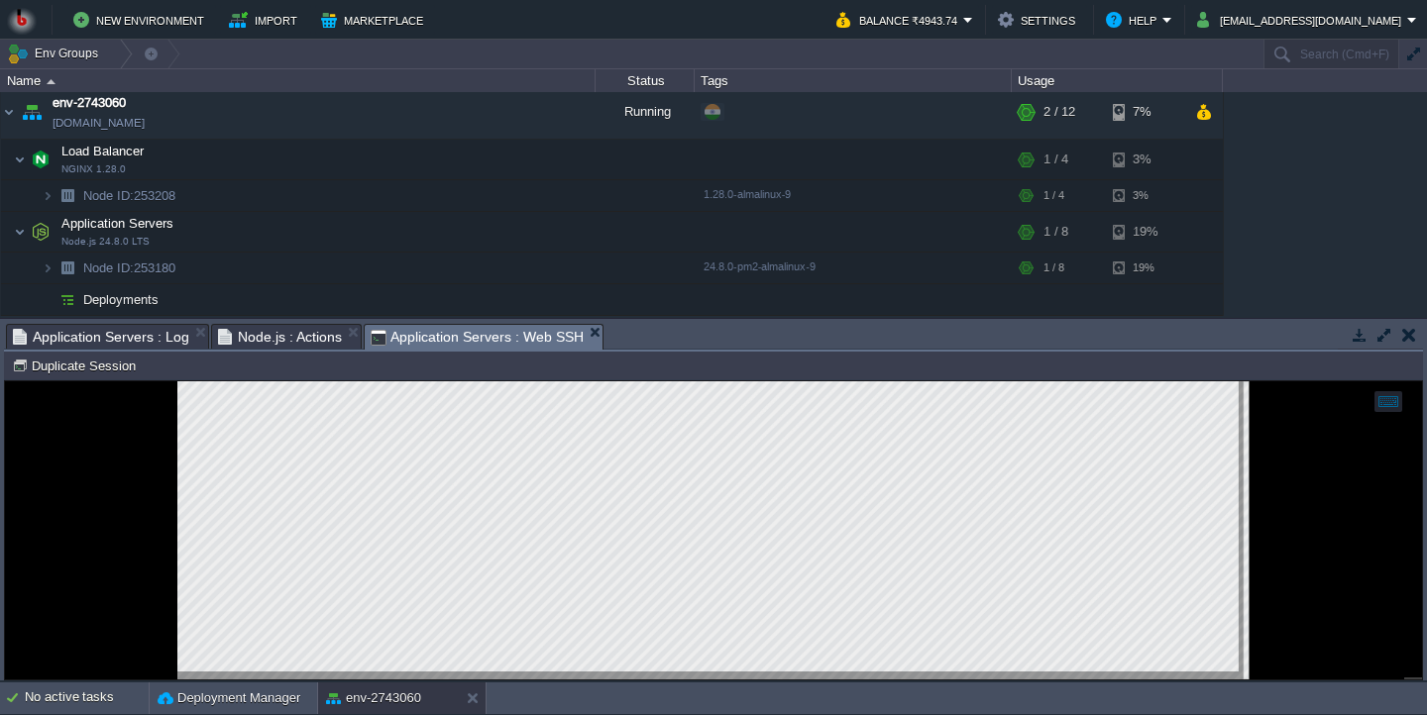
scroll to position [61, 0]
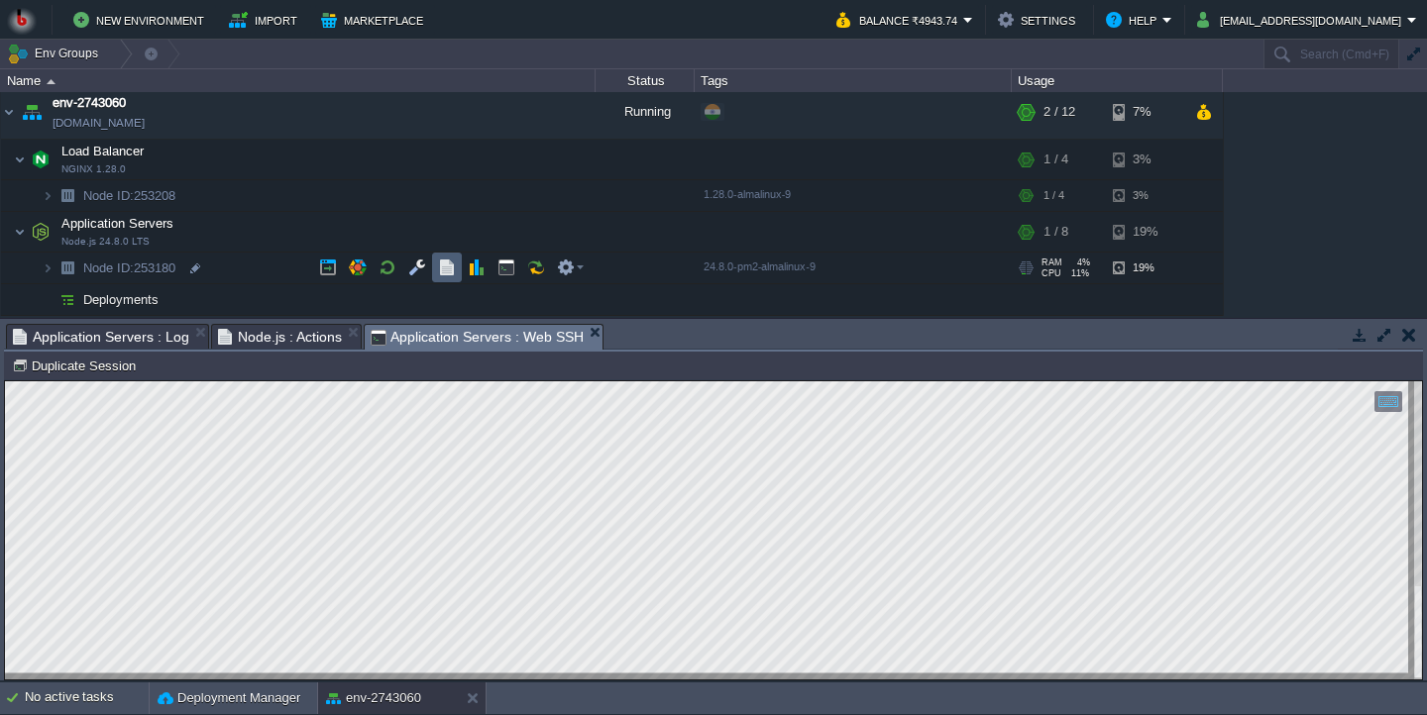
click at [447, 276] on button "button" at bounding box center [447, 268] width 18 height 18
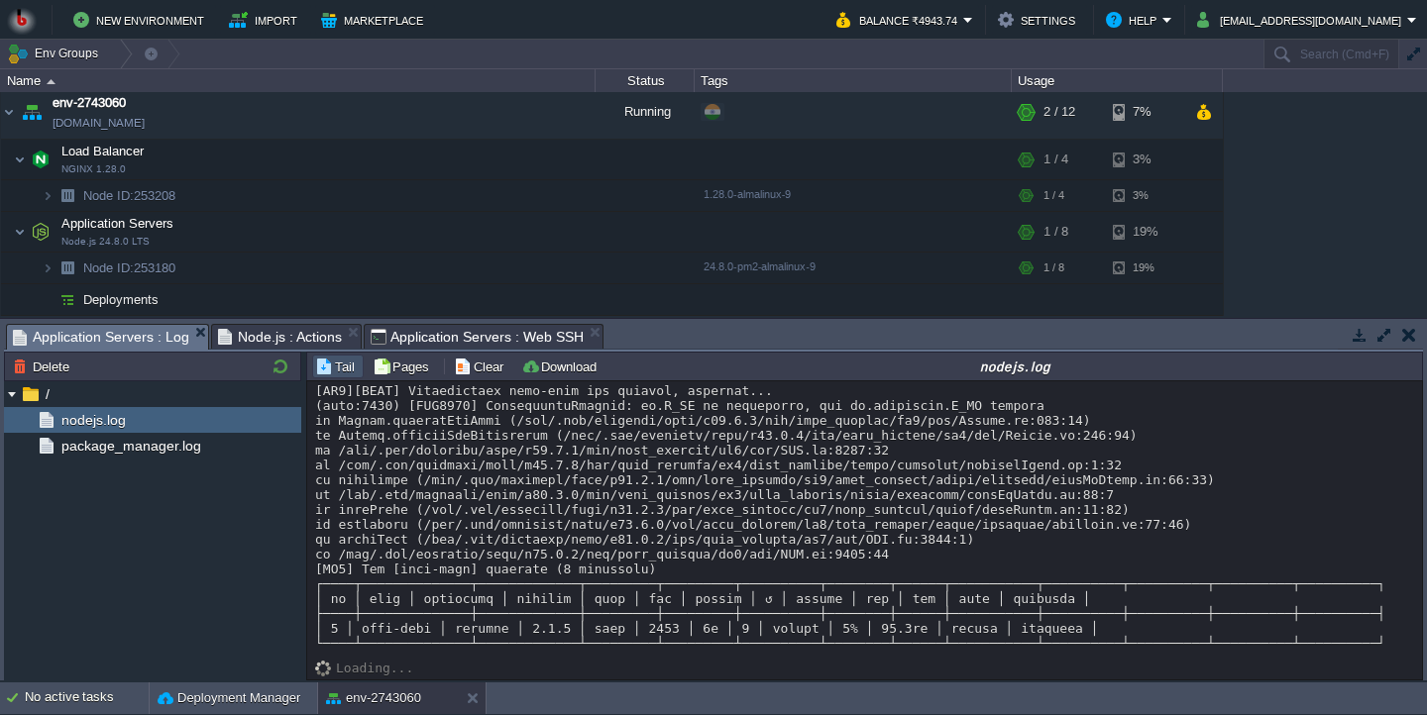
scroll to position [5774, 0]
click at [209, 452] on div "package_manager.log" at bounding box center [152, 446] width 297 height 26
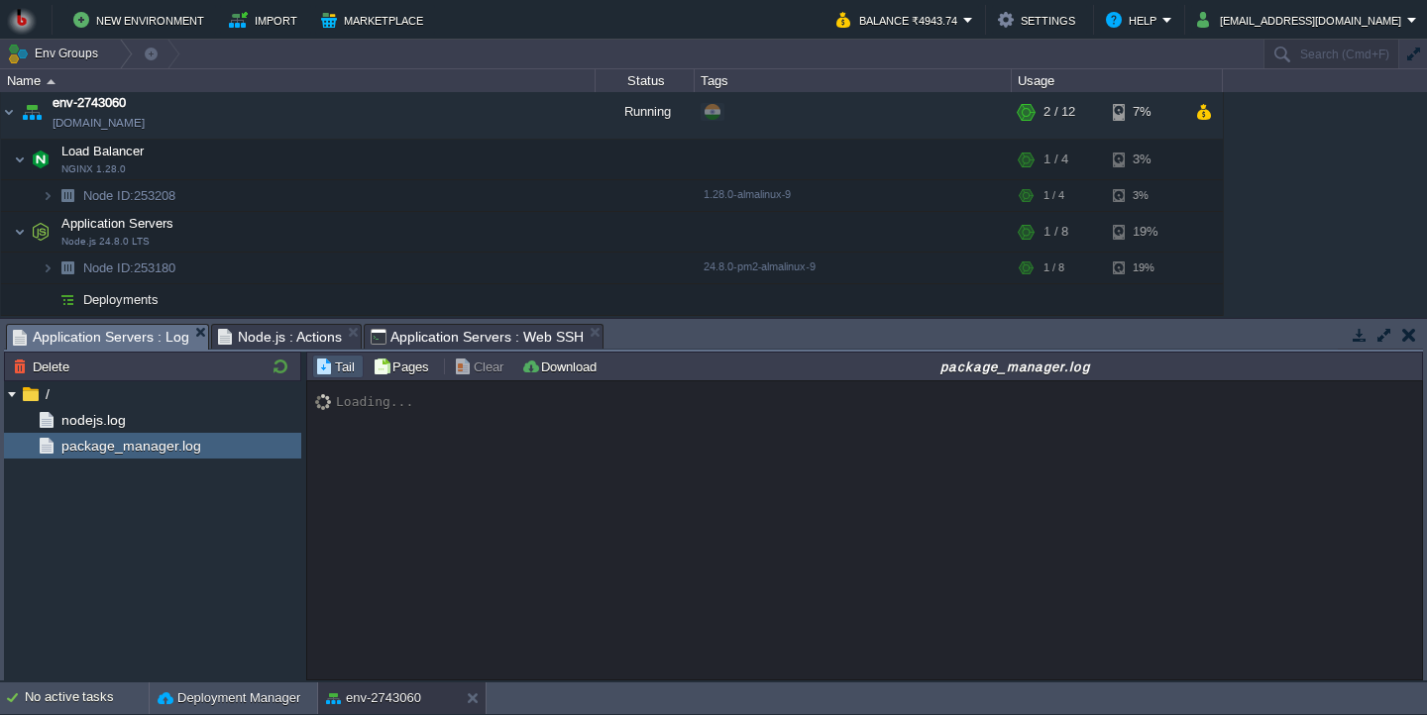
scroll to position [2239, 0]
